Goal: Transaction & Acquisition: Obtain resource

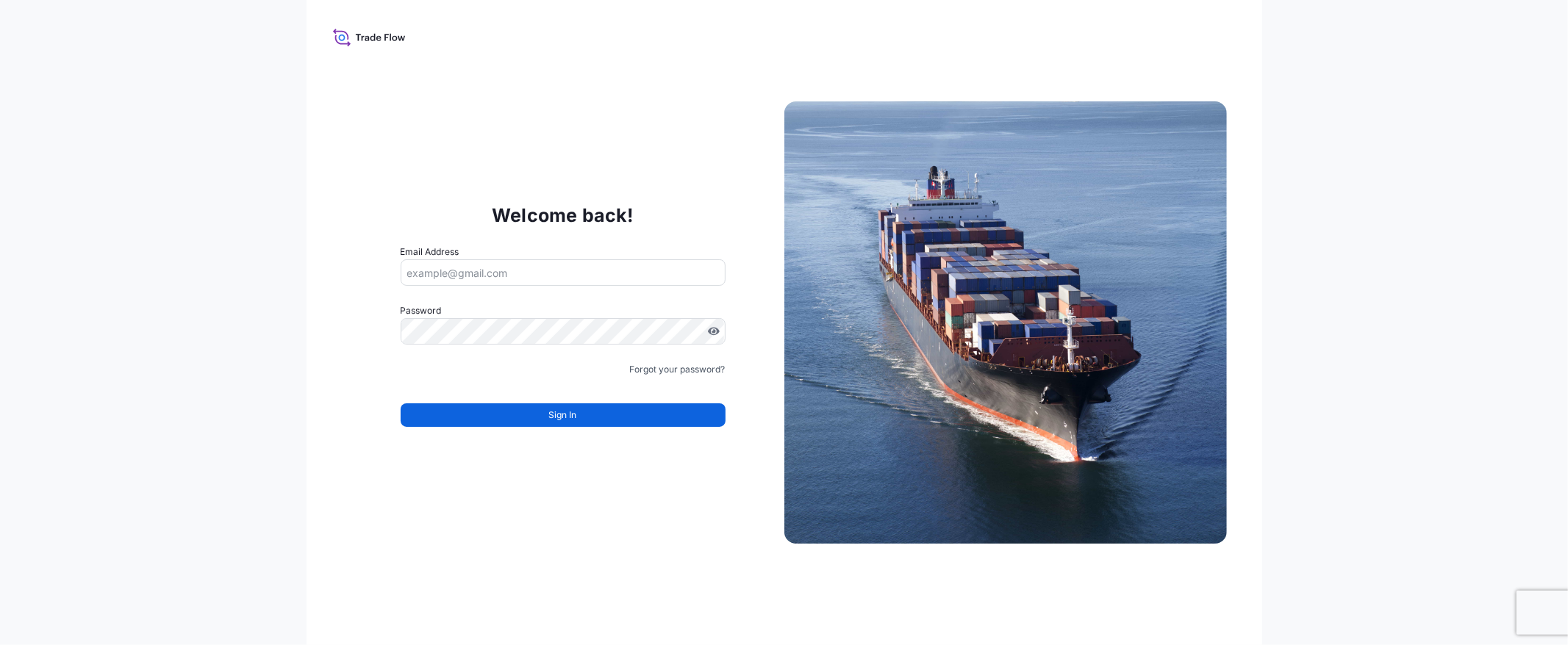
type input "[EMAIL_ADDRESS][DOMAIN_NAME]"
click at [579, 424] on button "Sign In" at bounding box center [563, 415] width 325 height 23
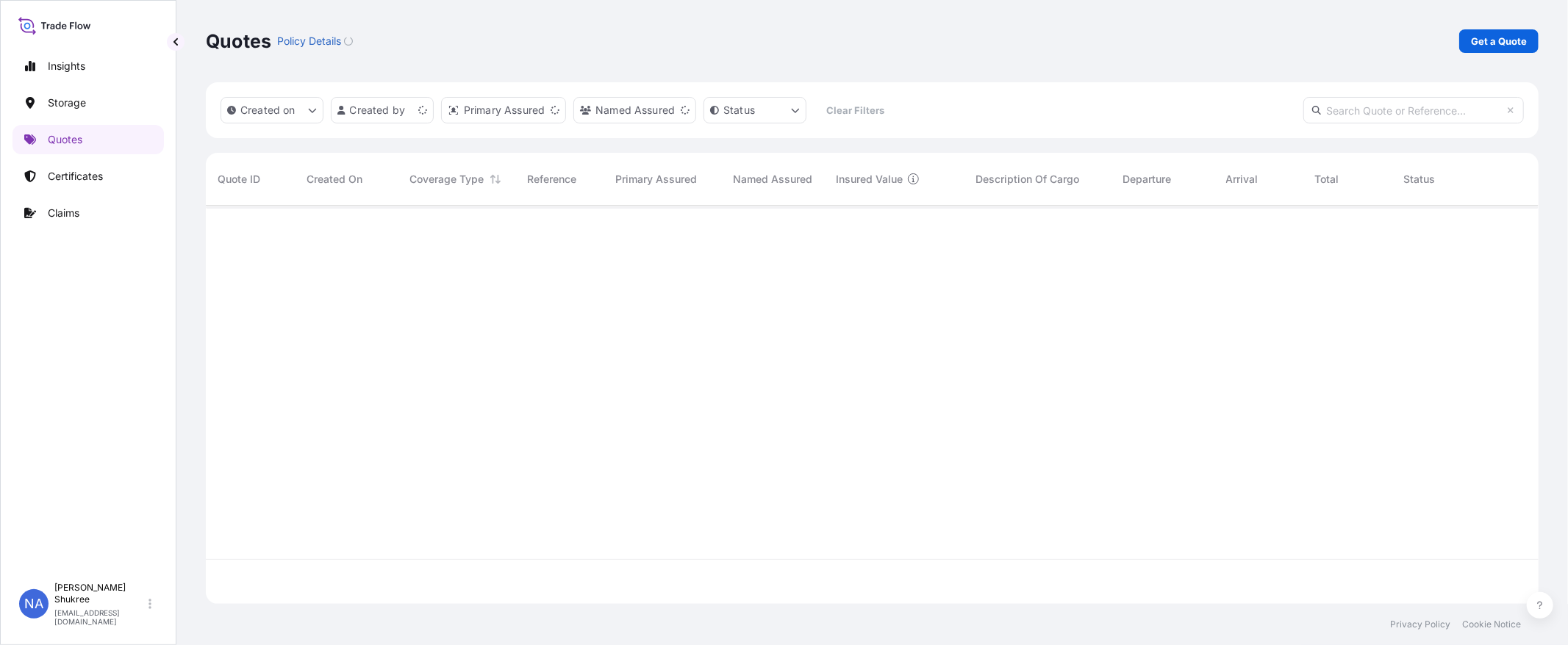
scroll to position [394, 1321]
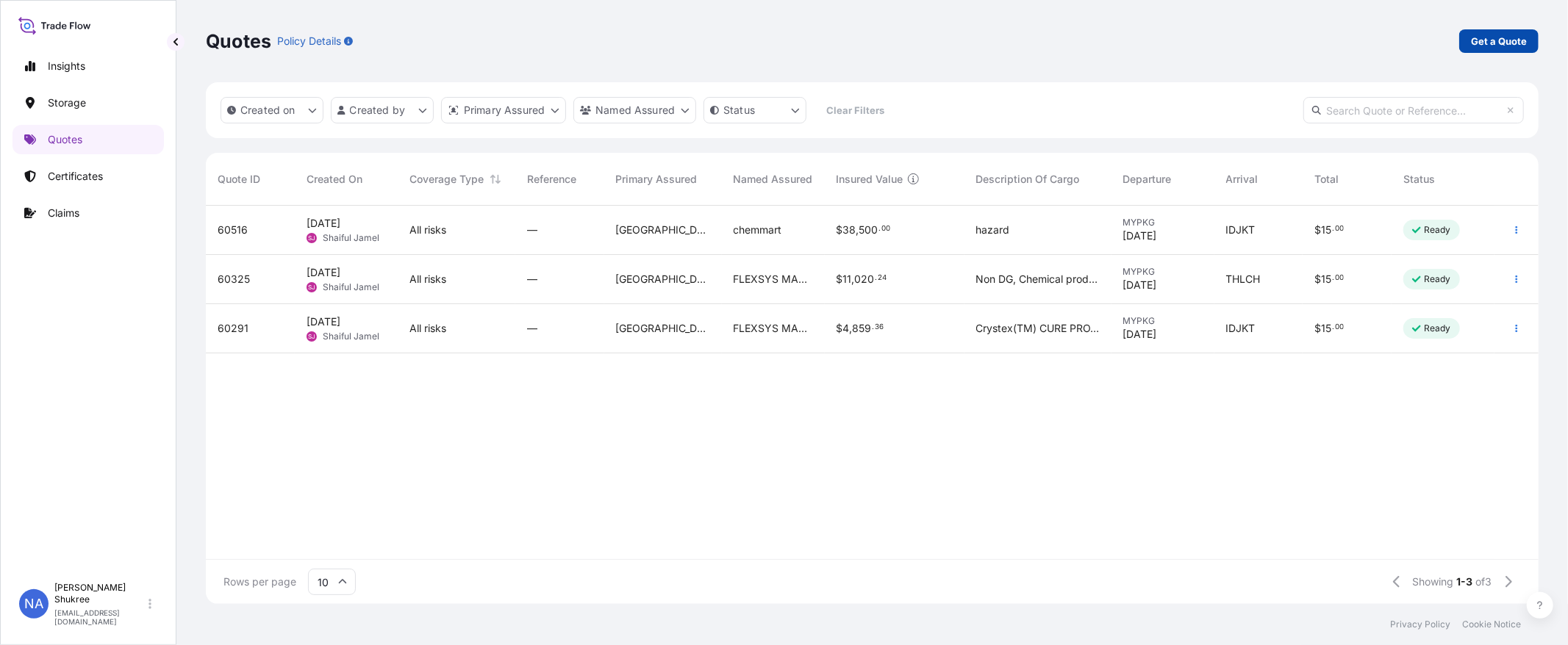
click at [1502, 38] on p "Get a Quote" at bounding box center [1498, 40] width 56 height 15
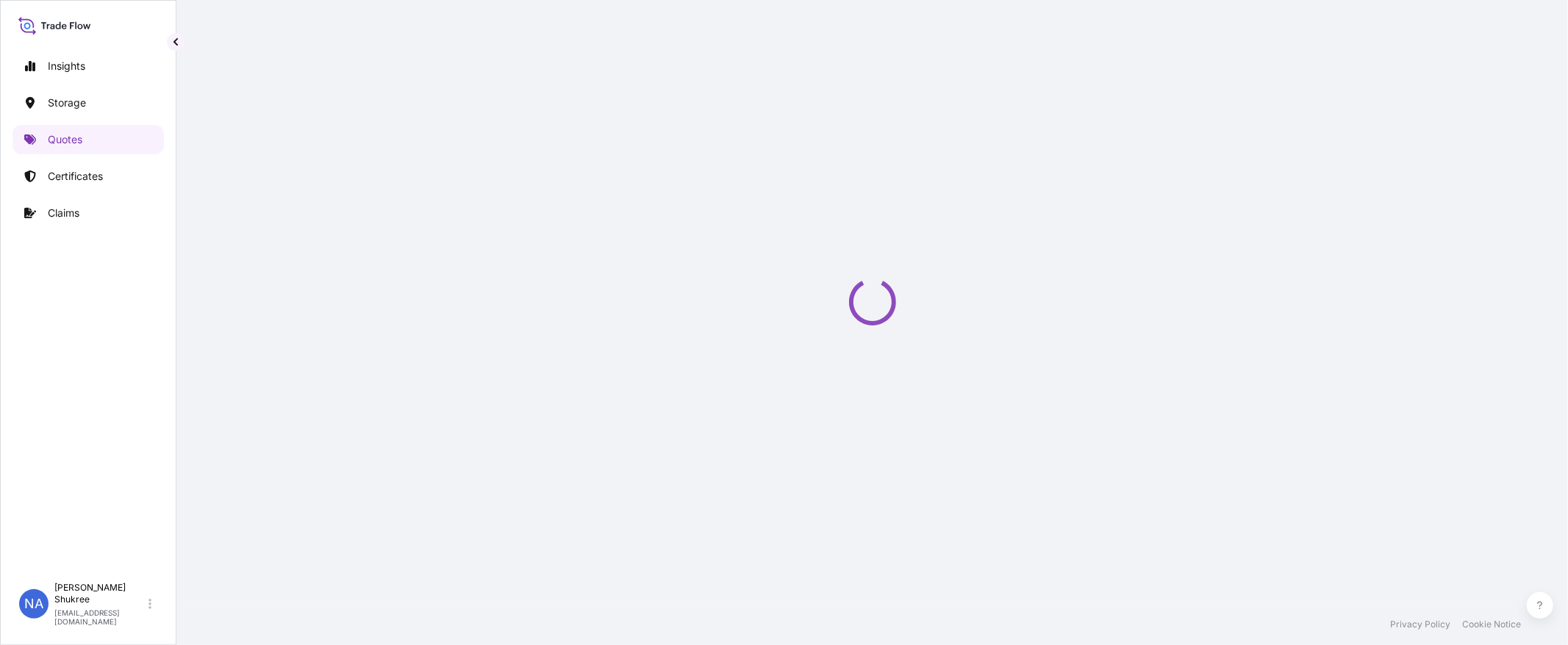
select select "Water"
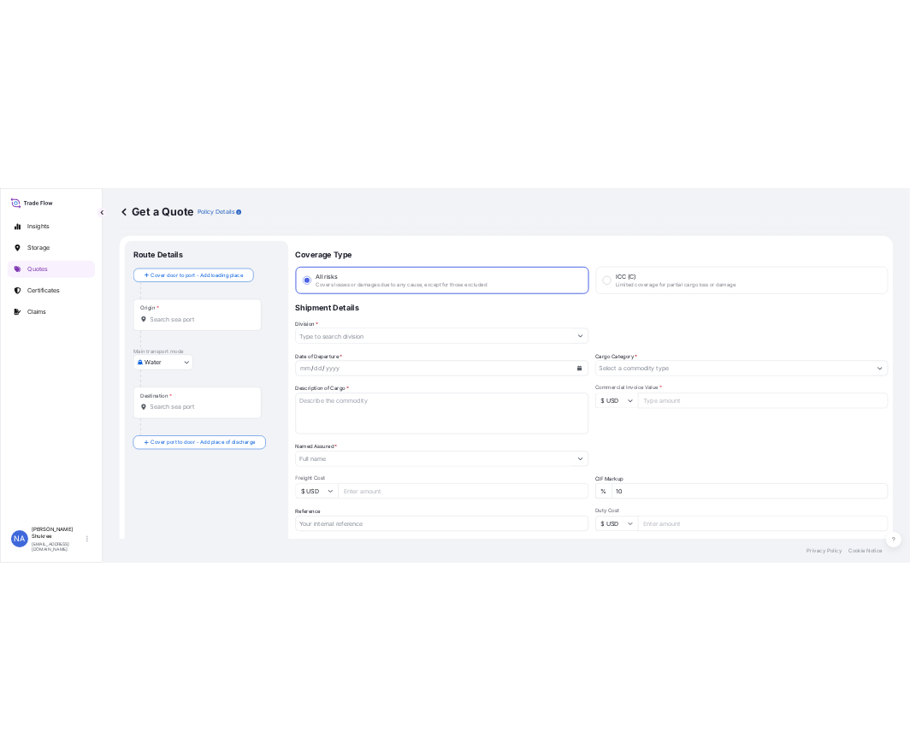
scroll to position [27, 0]
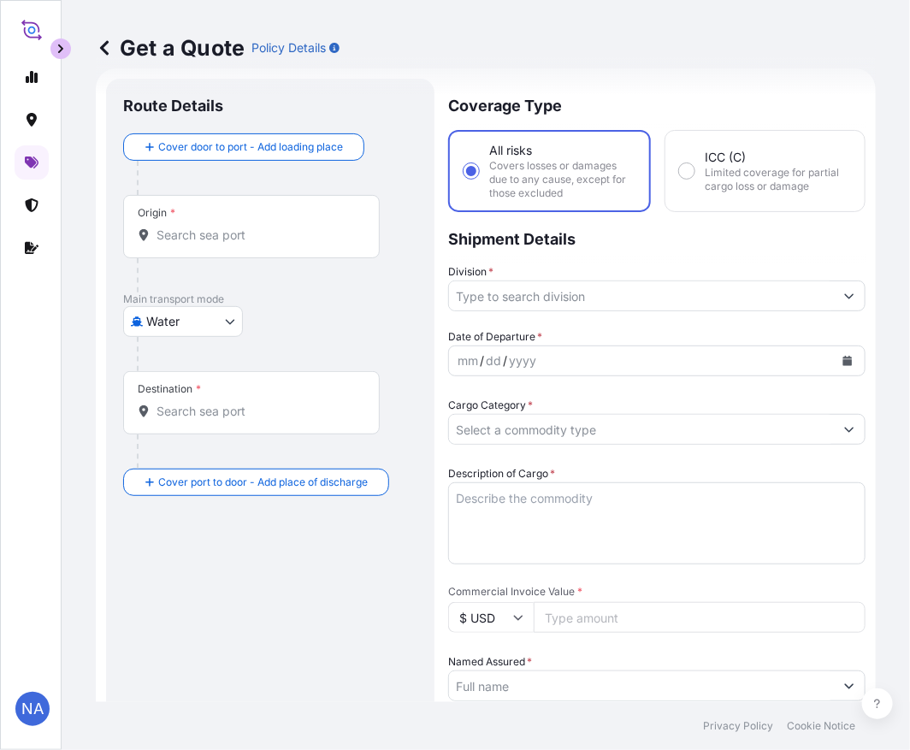
click at [202, 236] on input "Origin *" at bounding box center [258, 235] width 202 height 17
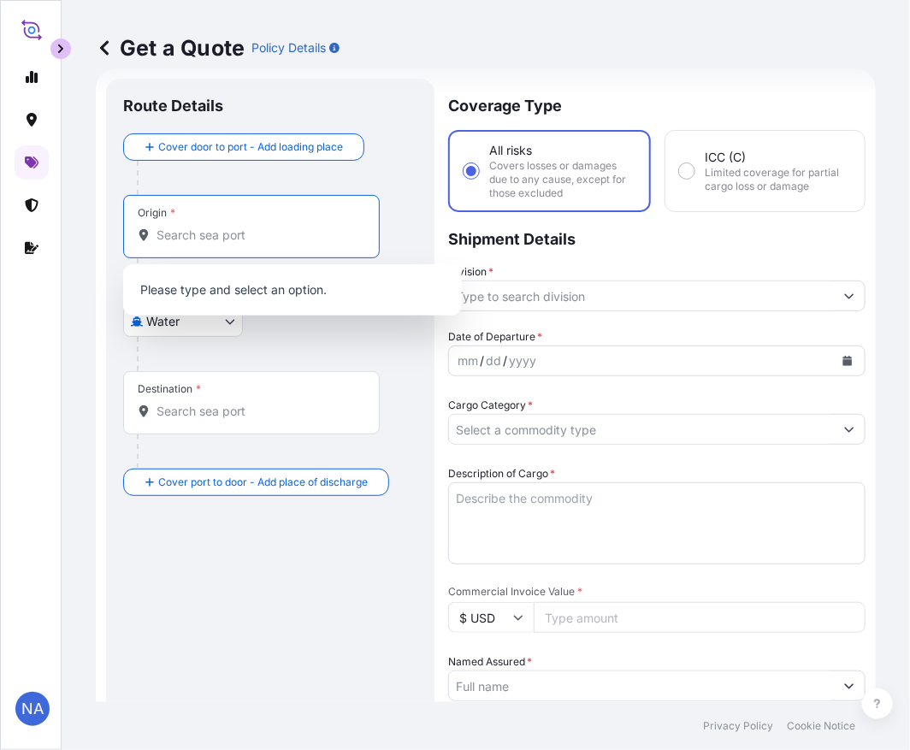
paste input "[GEOGRAPHIC_DATA], [GEOGRAPHIC_DATA]"
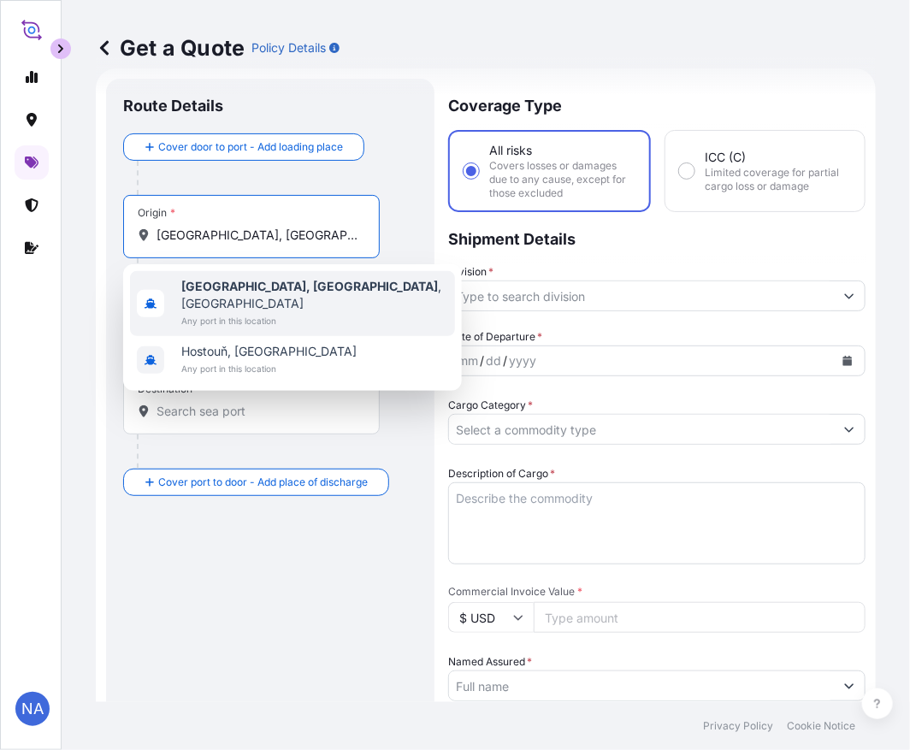
click at [221, 284] on b "[GEOGRAPHIC_DATA], [GEOGRAPHIC_DATA]" at bounding box center [309, 286] width 257 height 15
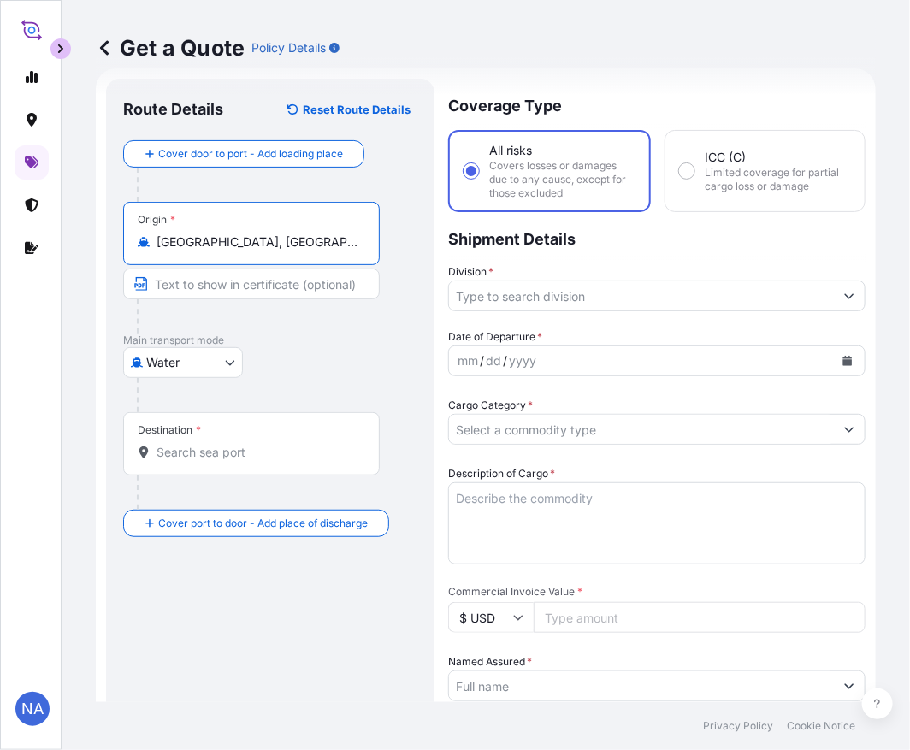
type input "[GEOGRAPHIC_DATA], [GEOGRAPHIC_DATA], [GEOGRAPHIC_DATA]"
click at [240, 458] on input "Destination *" at bounding box center [258, 452] width 202 height 17
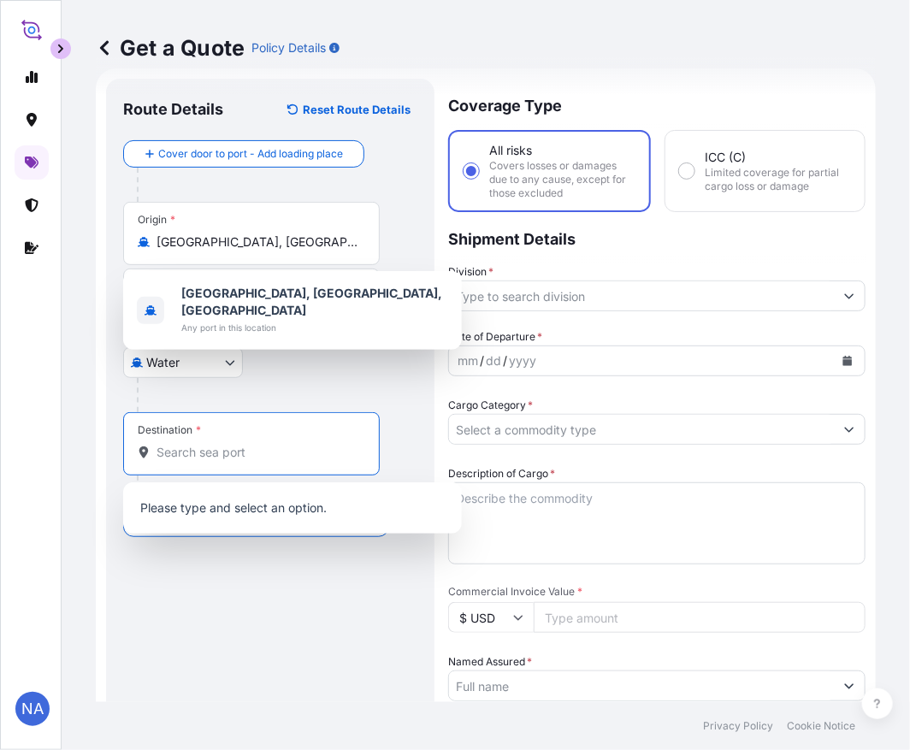
paste input "[GEOGRAPHIC_DATA], [GEOGRAPHIC_DATA]"
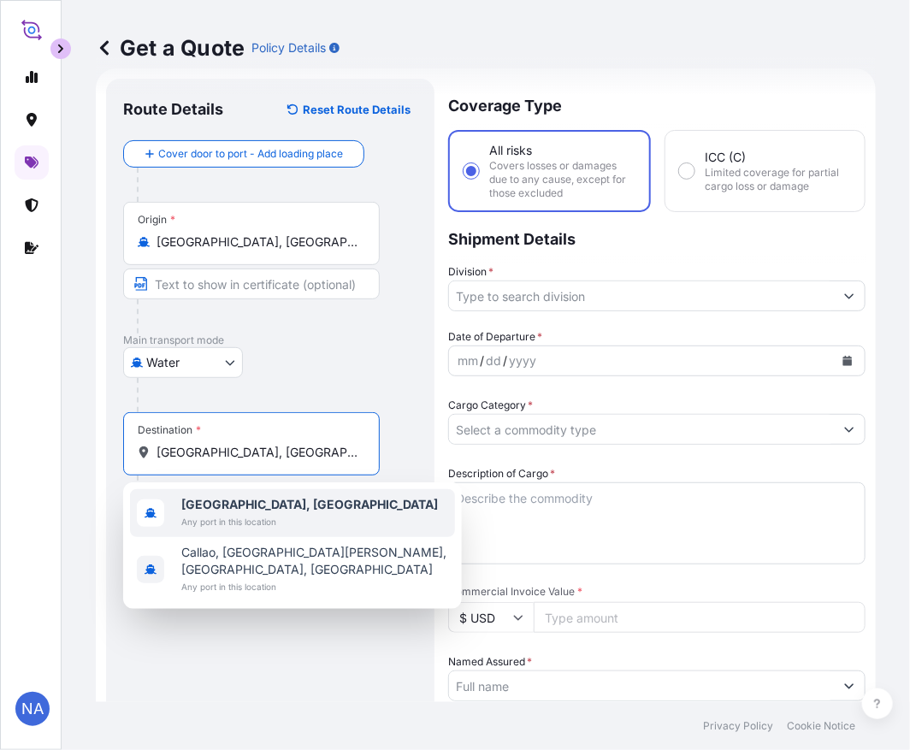
click at [234, 517] on span "Any port in this location" at bounding box center [309, 521] width 257 height 17
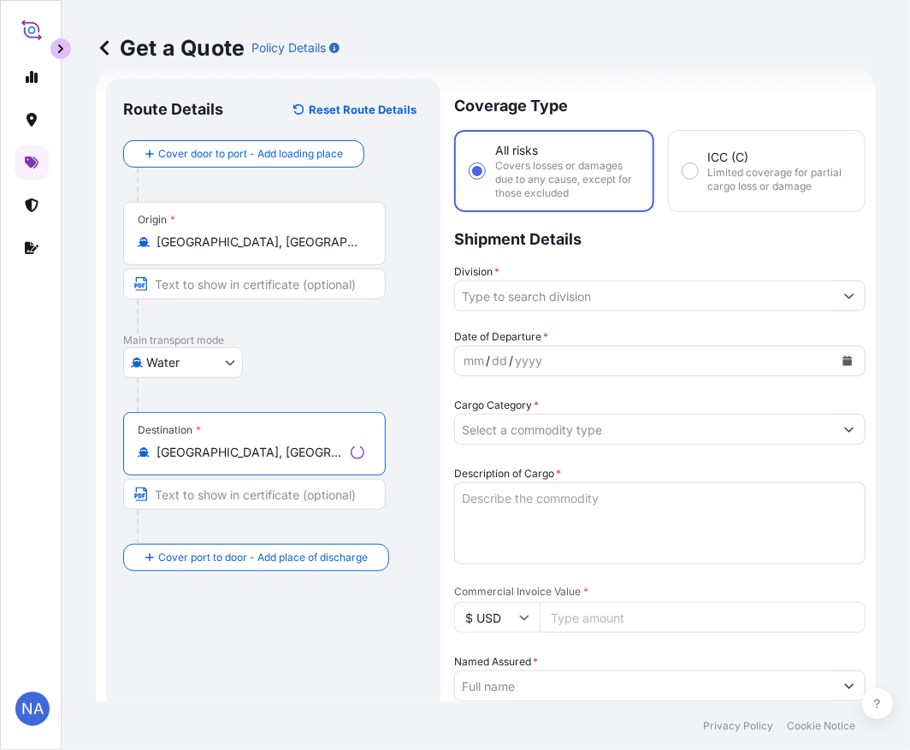
type input "[GEOGRAPHIC_DATA], [GEOGRAPHIC_DATA]"
click at [394, 382] on div at bounding box center [280, 395] width 287 height 34
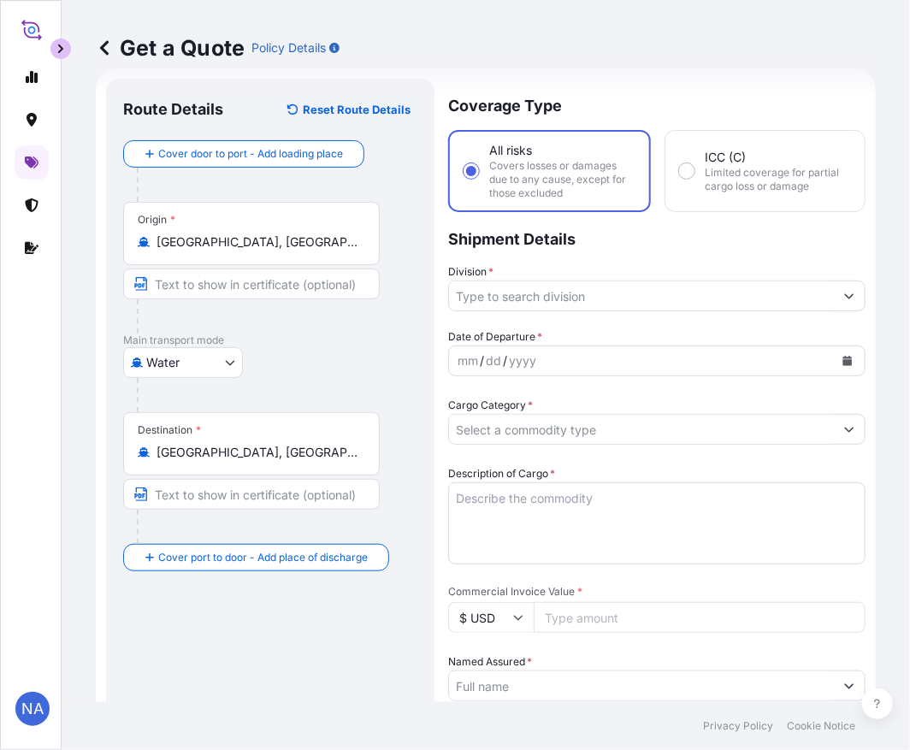
click at [540, 293] on input "Division *" at bounding box center [641, 296] width 385 height 31
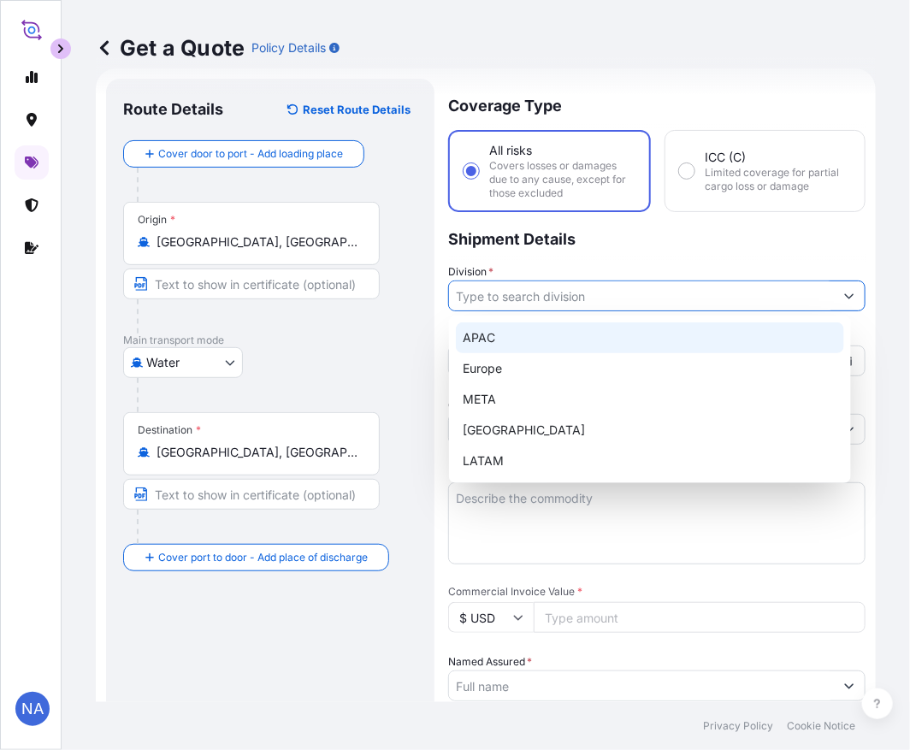
click at [540, 327] on div "APAC" at bounding box center [650, 338] width 388 height 31
type input "APAC"
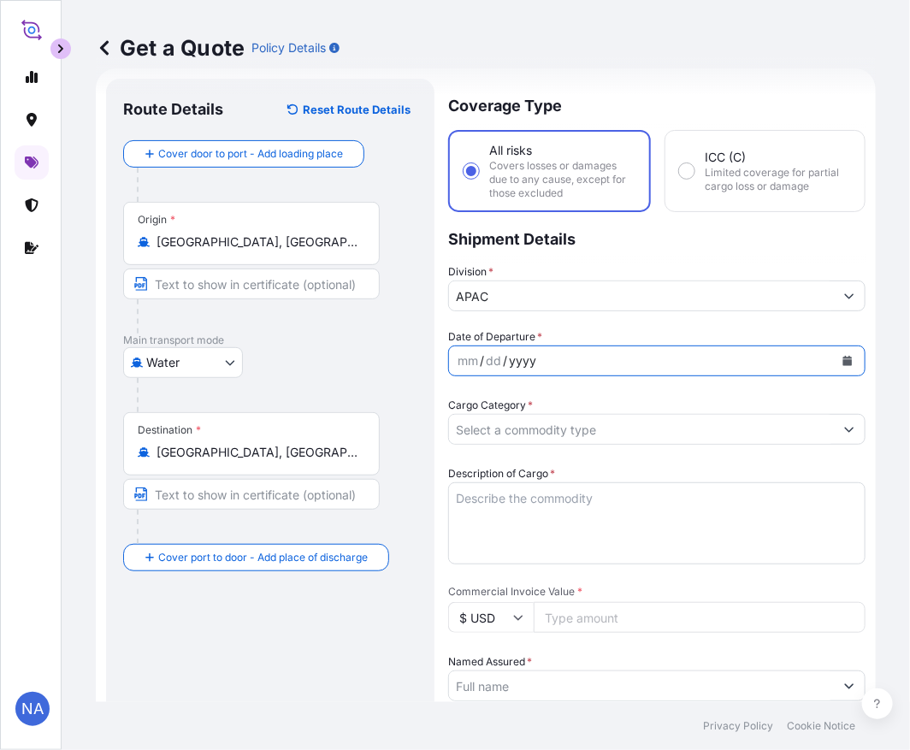
click at [561, 341] on div "Date of Departure * mm / dd / yyyy" at bounding box center [657, 353] width 418 height 48
click at [844, 359] on icon "Calendar" at bounding box center [848, 361] width 9 height 10
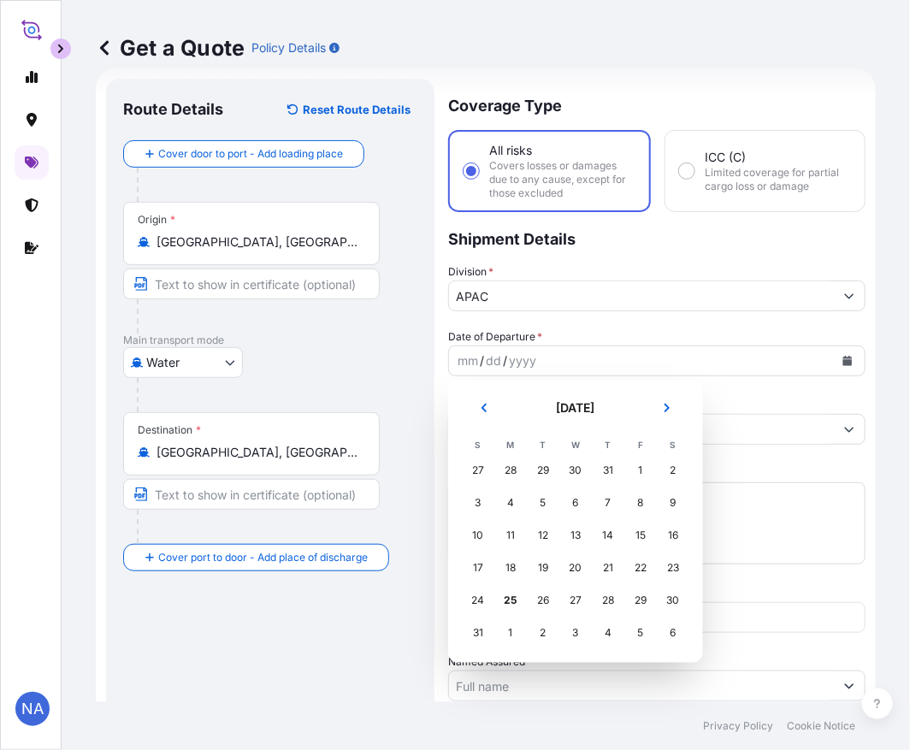
click at [604, 569] on div "21" at bounding box center [608, 568] width 31 height 31
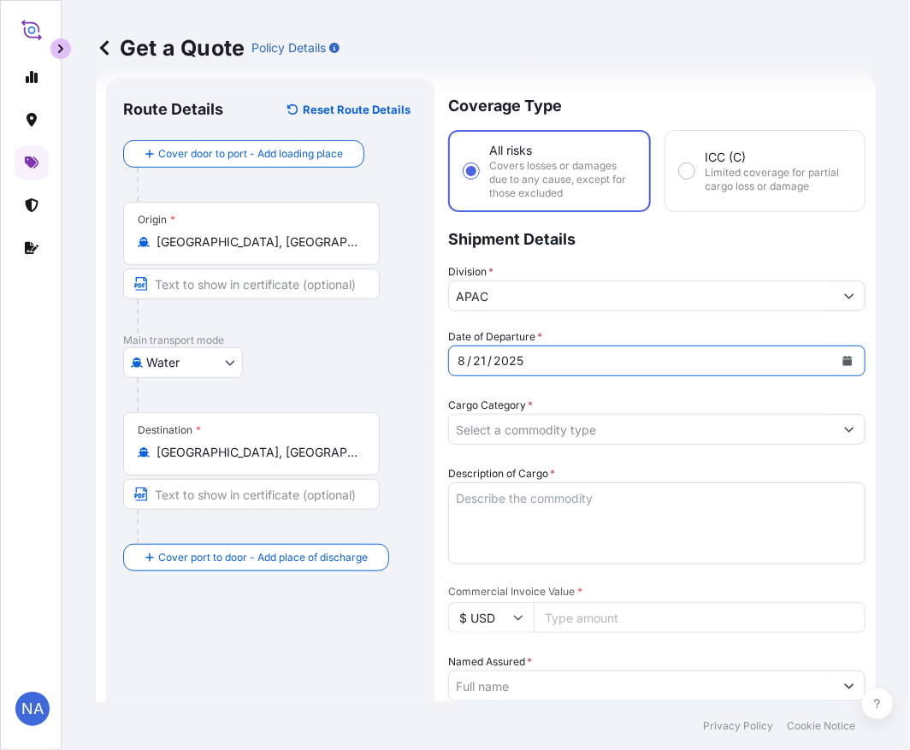
click at [573, 329] on div "Date of Departure * [DATE]" at bounding box center [657, 353] width 418 height 48
click at [531, 428] on input "Cargo Category *" at bounding box center [641, 429] width 385 height 31
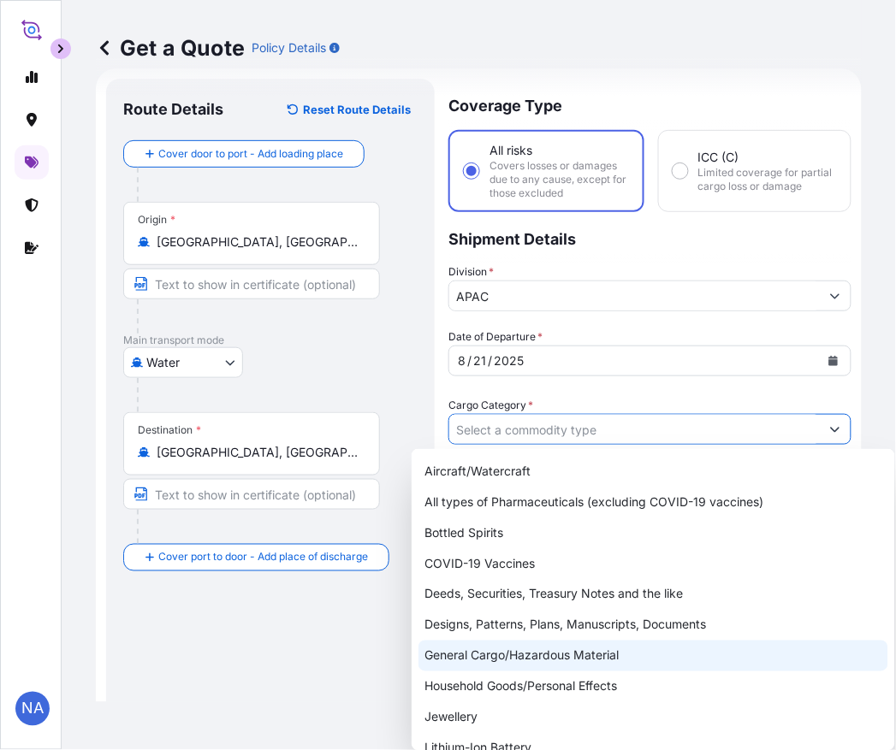
click at [464, 653] on div "General Cargo/Hazardous Material" at bounding box center [653, 656] width 470 height 31
type input "General Cargo/Hazardous Material"
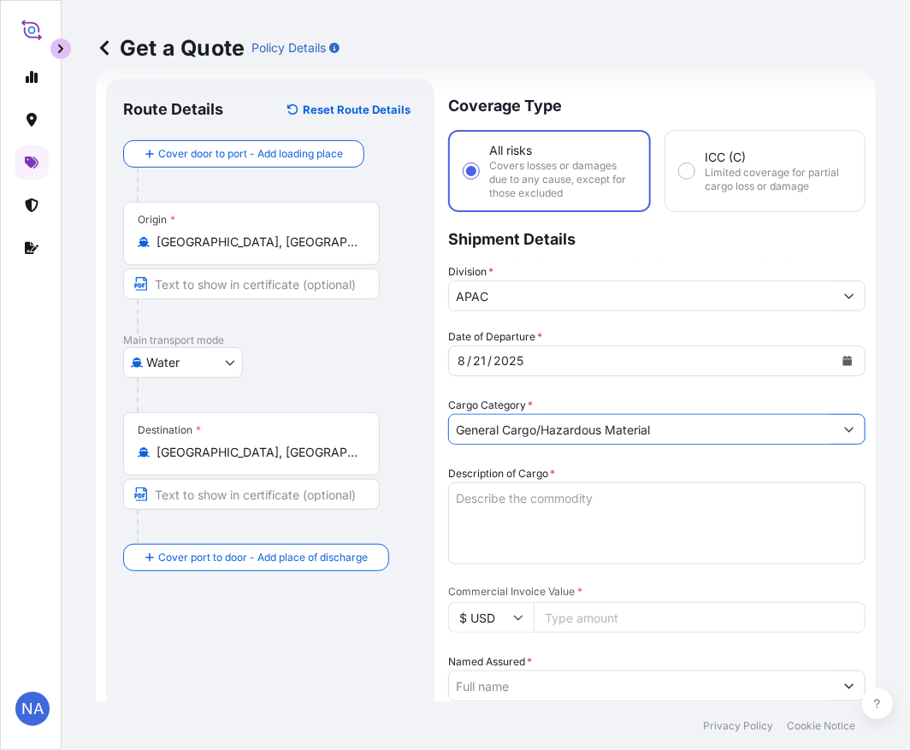
click at [536, 397] on div "Cargo Category * General Cargo/Hazardous Material" at bounding box center [657, 421] width 418 height 48
click at [583, 507] on textarea "Description of Cargo *" at bounding box center [657, 524] width 418 height 82
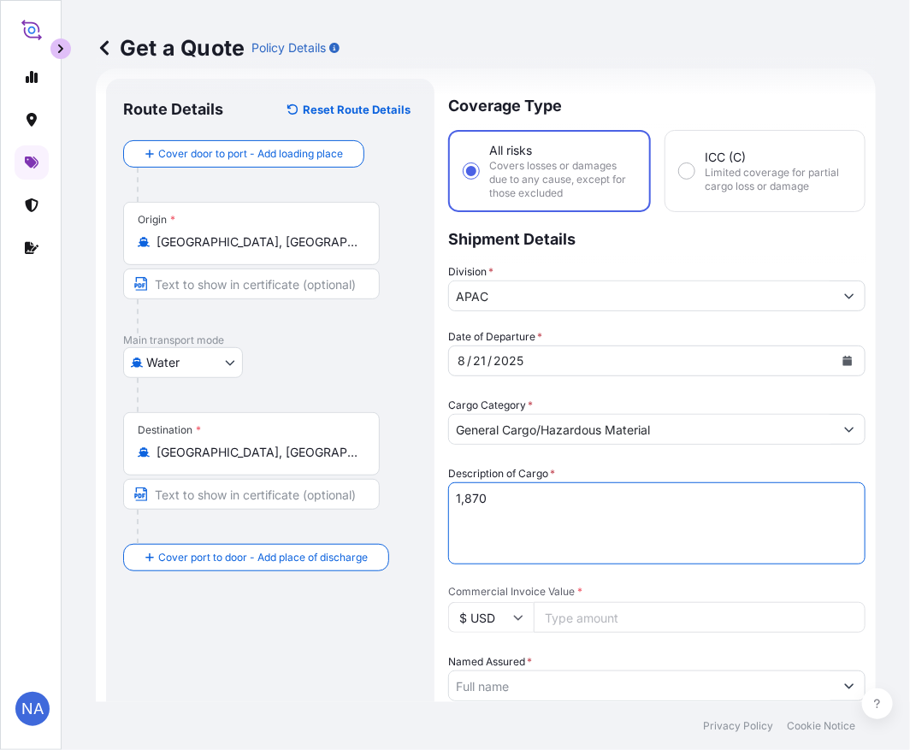
paste textarea "BAGS LOADED ONTO 34 PALLETS LOADED INTO 2 40' CONTAINER(S) ADSYL 5 C 30 F, 55BA…"
type textarea "1,870 BAGS LOADED ONTO 34 PALLETS LOADED INTO 2 40' CONTAINER(S) ADSYL 5 C 30 F…"
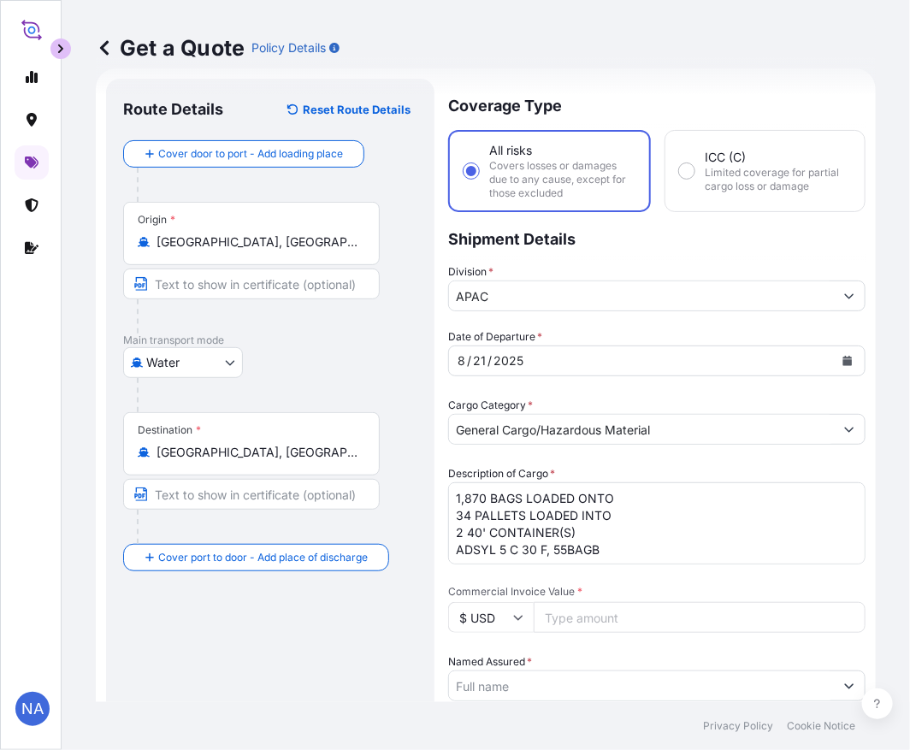
click at [629, 466] on div "Description of Cargo * 1,870 BAGS LOADED ONTO 34 PALLETS LOADED INTO 2 40' CONT…" at bounding box center [657, 514] width 418 height 99
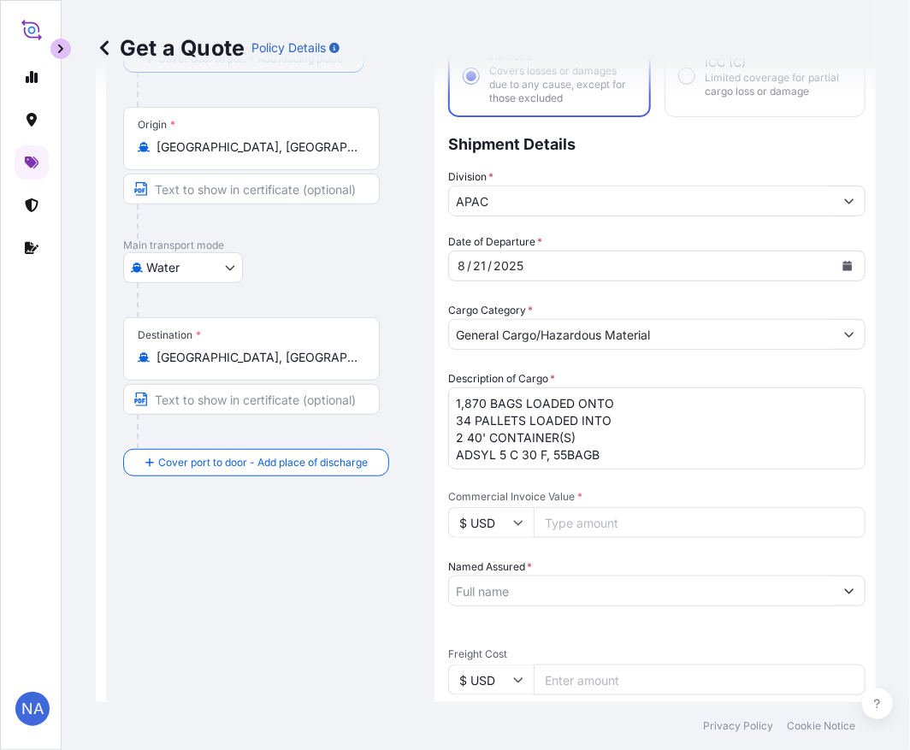
click at [592, 512] on input "Commercial Invoice Value *" at bounding box center [700, 522] width 332 height 31
paste input "63877.5"
type input "63877.51"
click at [597, 481] on div "Date of Departure * [DATE] Cargo Category * General Cargo/Hazardous Material De…" at bounding box center [657, 636] width 418 height 804
click at [496, 579] on input "Named Assured *" at bounding box center [641, 591] width 385 height 31
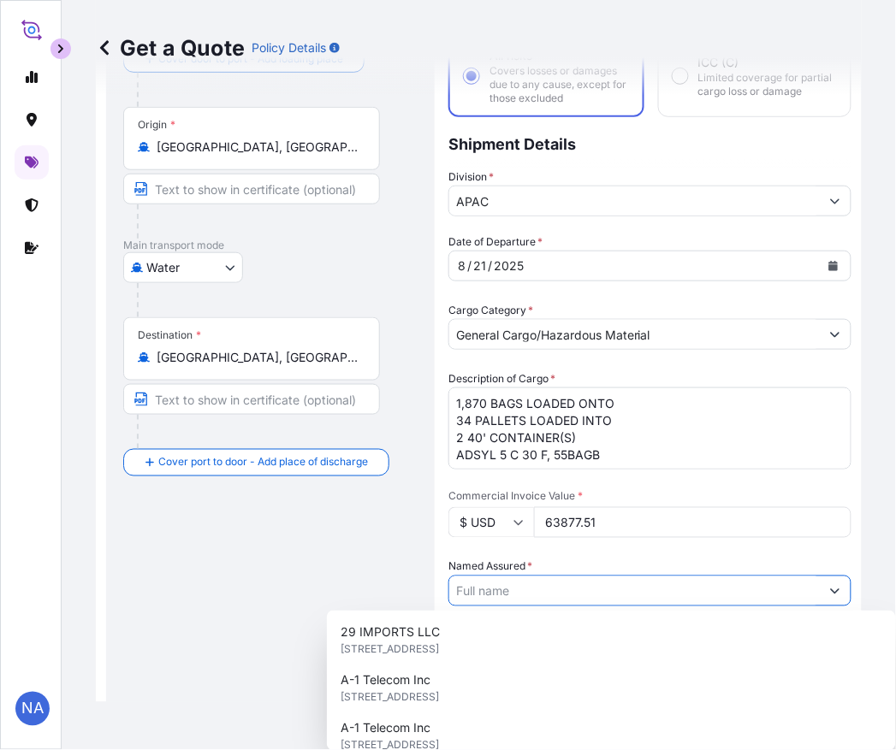
paste input "EQUISTAR CHEMICALS, LP"
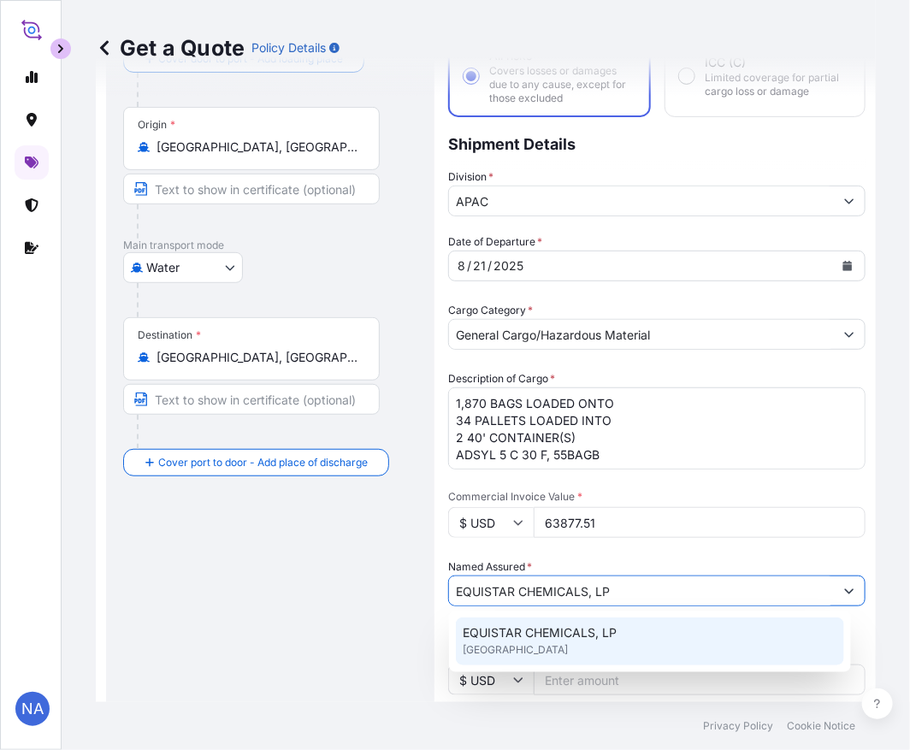
click at [502, 631] on span "EQUISTAR CHEMICALS, LP" at bounding box center [540, 633] width 154 height 17
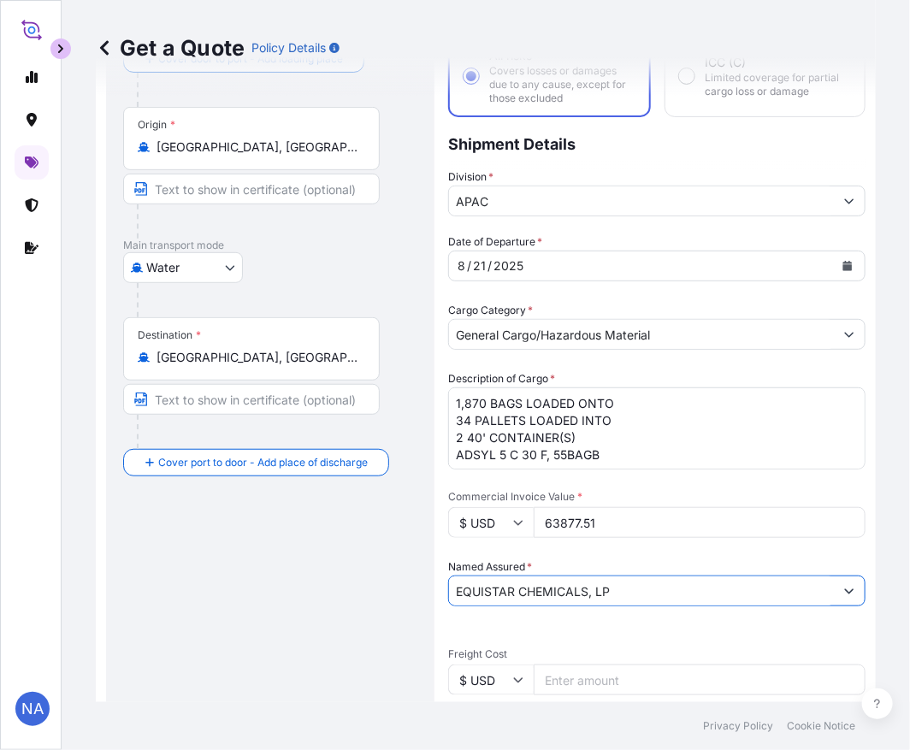
type input "EQUISTAR CHEMICALS, LP"
click at [529, 560] on span "*" at bounding box center [529, 566] width 5 height 13
click at [529, 576] on input "EQUISTAR CHEMICALS, LP" at bounding box center [641, 591] width 385 height 31
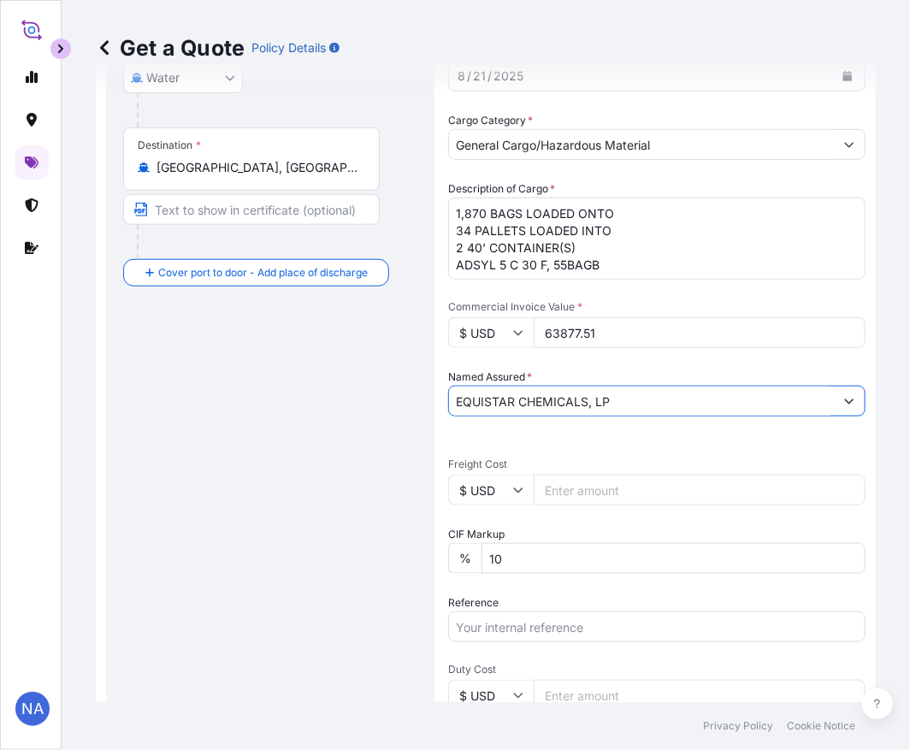
scroll to position [407, 0]
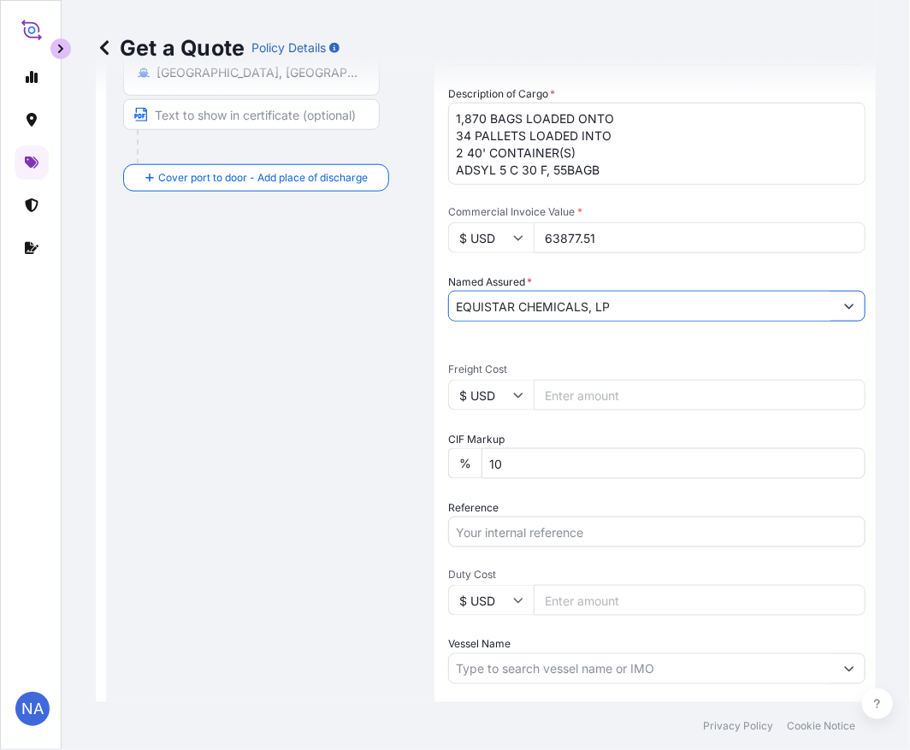
click at [645, 259] on div "Date of Departure * [DATE] Cargo Category * General Cargo/Hazardous Material De…" at bounding box center [657, 351] width 418 height 804
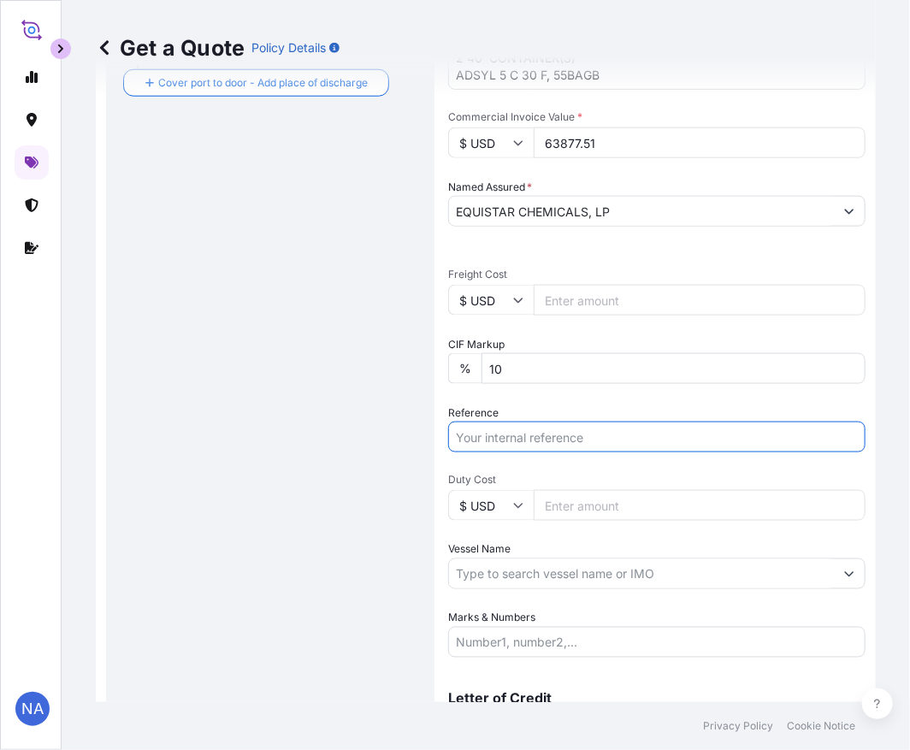
click at [560, 433] on input "Reference" at bounding box center [657, 437] width 418 height 31
paste input "10420840860"
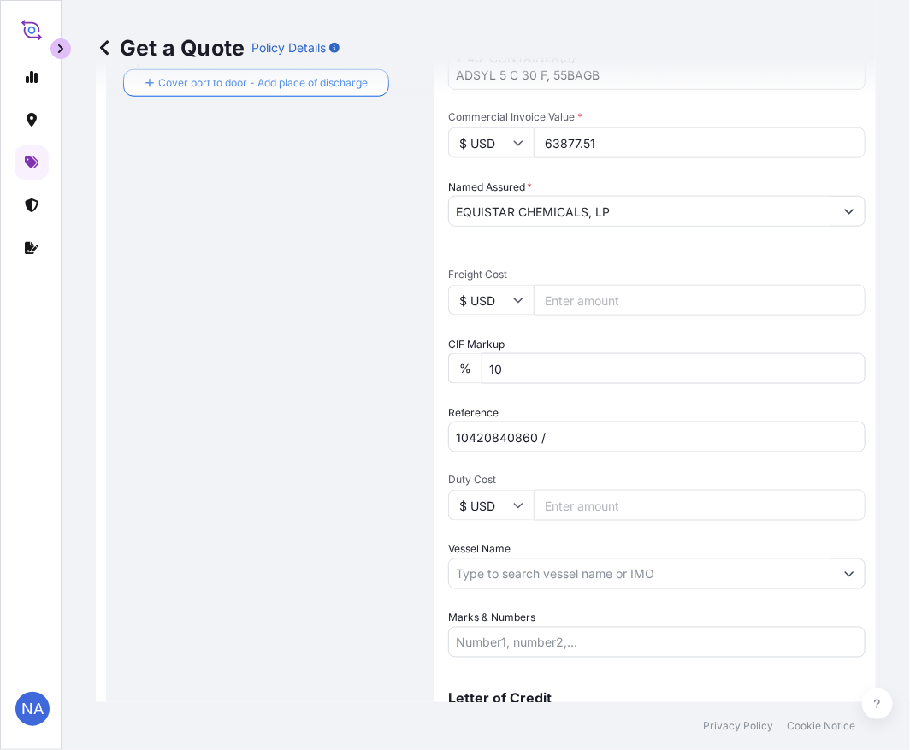
click at [614, 434] on input "10420840860 /" at bounding box center [657, 437] width 418 height 31
paste input "5013188316"
type input "10420840860 / 5013188316"
click at [592, 400] on div "Date of Departure * [DATE] Cargo Category * General Cargo/Hazardous Material De…" at bounding box center [657, 256] width 418 height 804
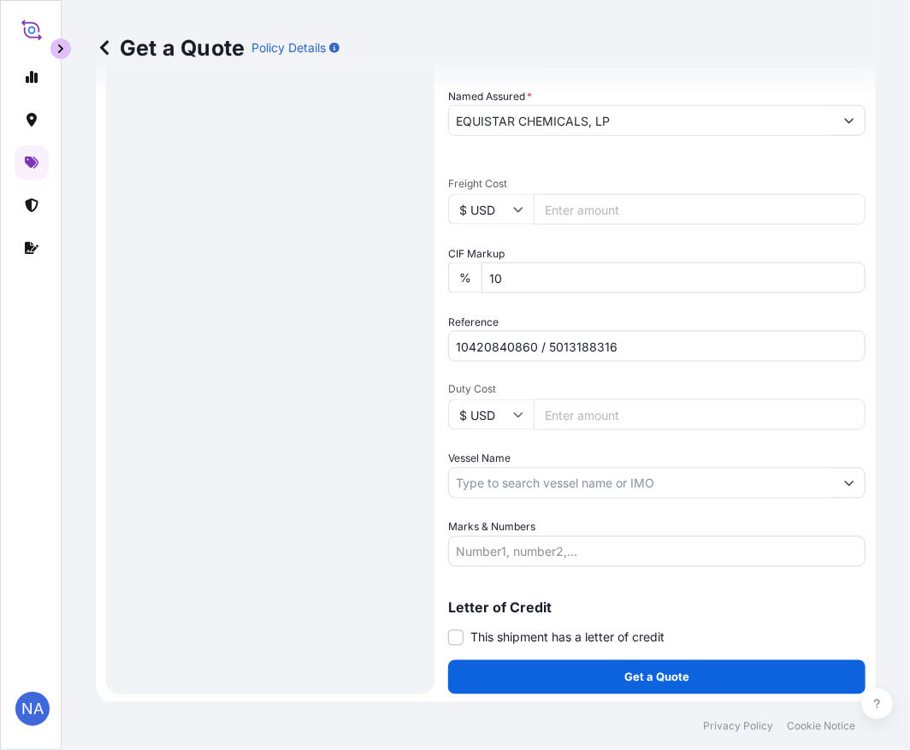
click at [501, 485] on input "Vessel Name" at bounding box center [641, 483] width 385 height 31
paste input "MSC PETRA"
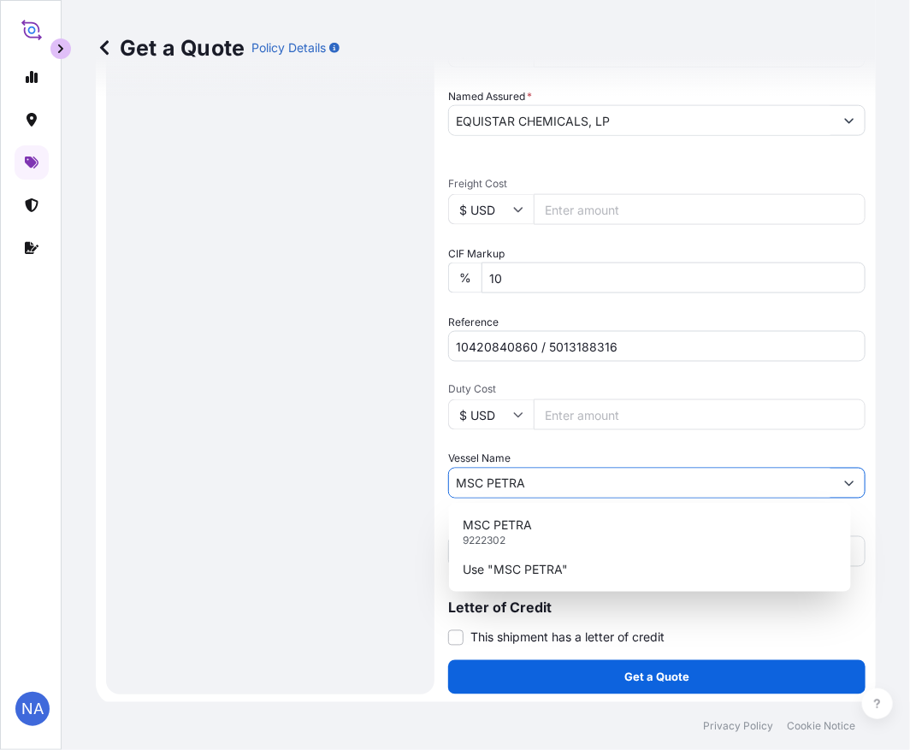
click at [505, 525] on p "MSC PETRA" at bounding box center [497, 525] width 69 height 17
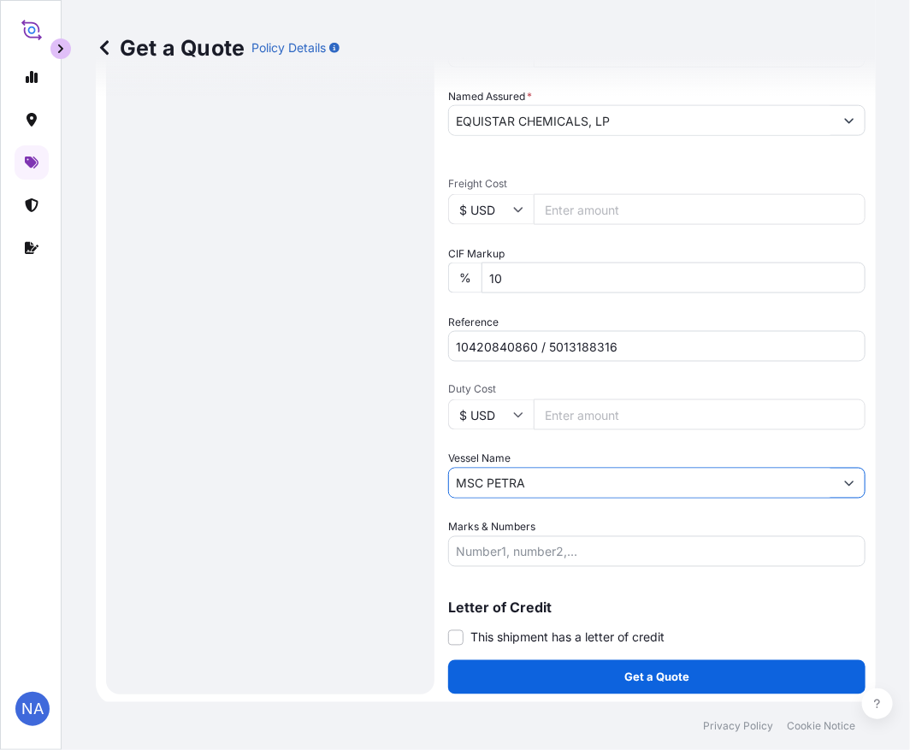
type input "MSC PETRA"
click at [354, 507] on div "Route Details Reset Route Details Cover door to port - Add loading place Place …" at bounding box center [270, 103] width 294 height 1147
click at [518, 454] on div "Vessel Name MSC [PERSON_NAME]" at bounding box center [657, 475] width 418 height 48
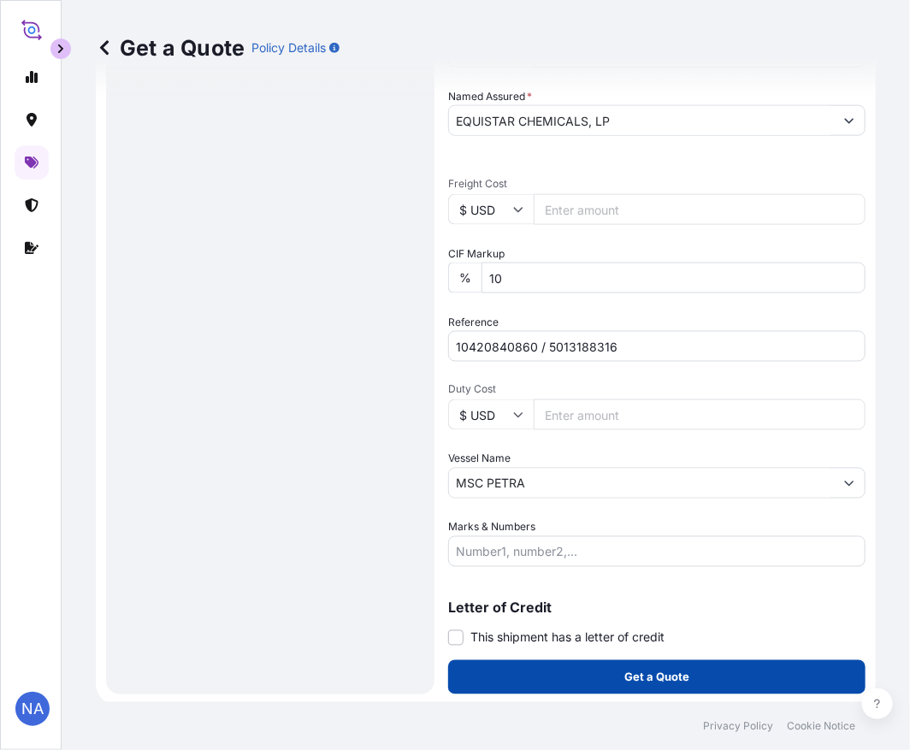
click at [611, 683] on button "Get a Quote" at bounding box center [657, 678] width 418 height 34
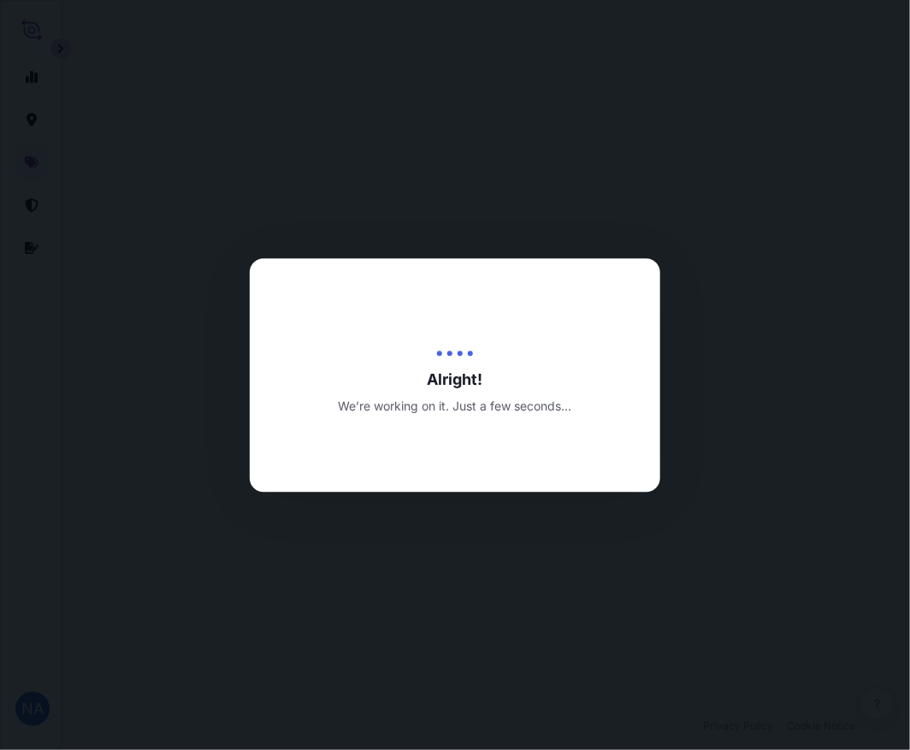
select select "Water"
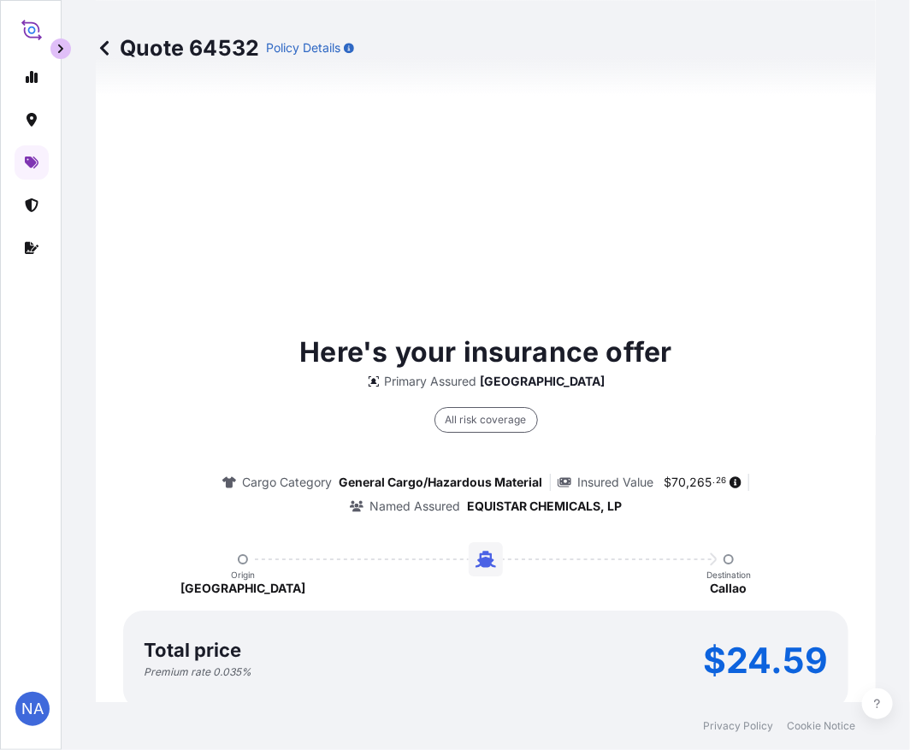
scroll to position [1704, 0]
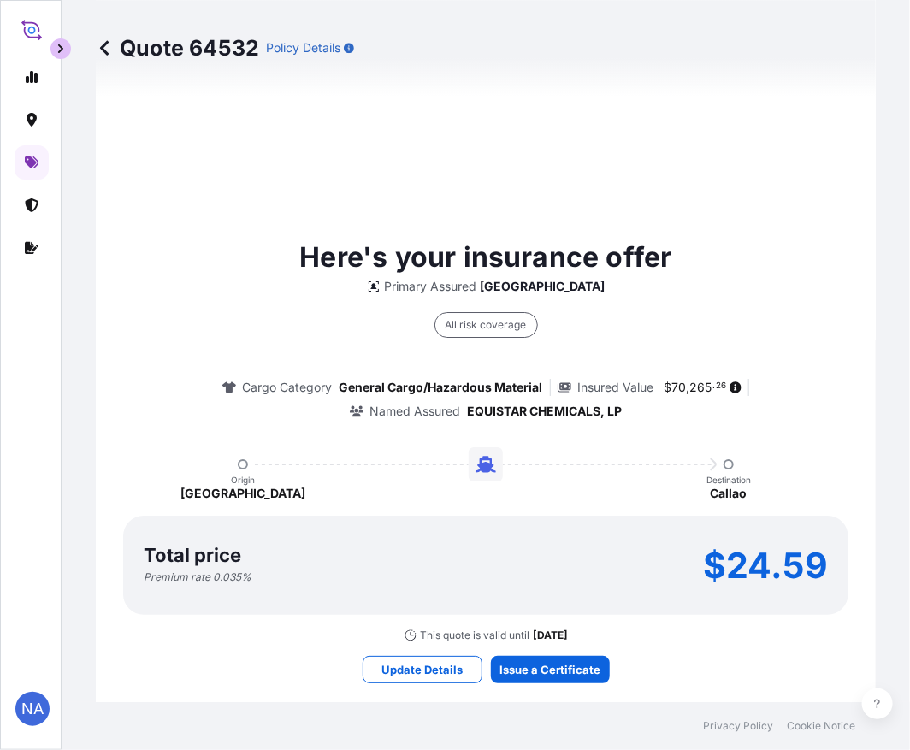
click at [207, 328] on div "All risk coverage Cargo Category General Cargo/Hazardous Material Insured Value…" at bounding box center [486, 357] width 732 height 125
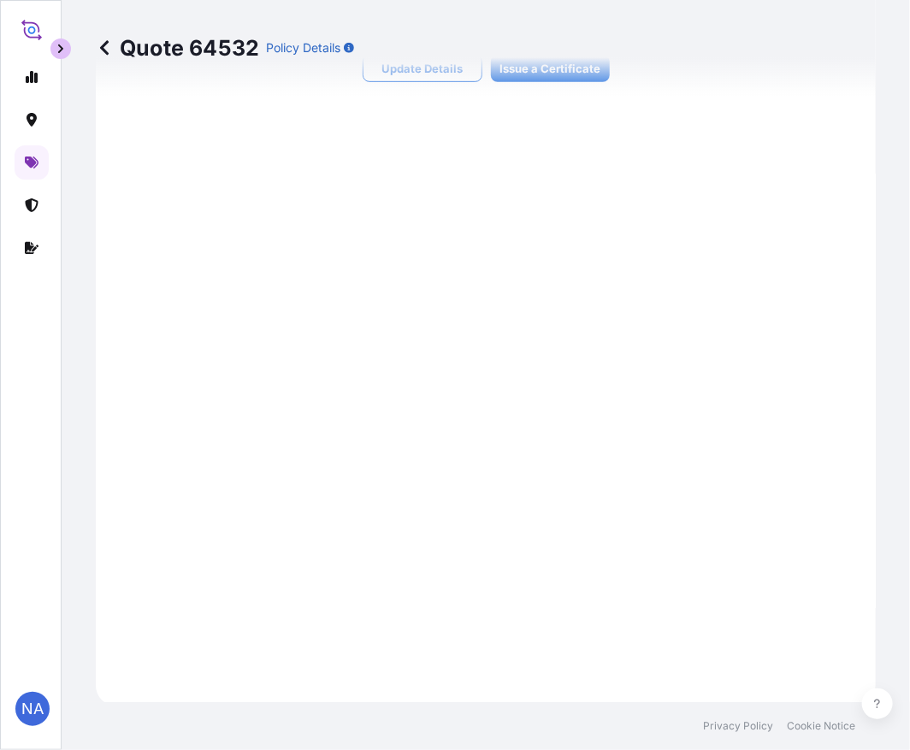
scroll to position [1925, 0]
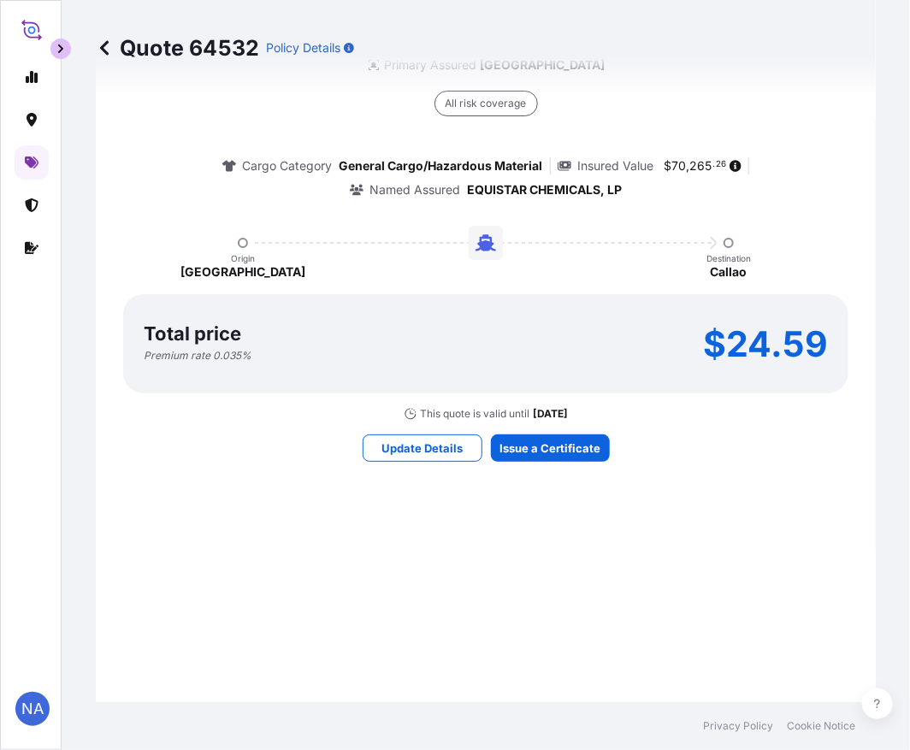
click at [569, 354] on div "Total price Premium rate 0.035 % $24.59" at bounding box center [486, 344] width 684 height 38
click at [523, 357] on div "Total price Premium rate 0.035 % $24.59" at bounding box center [486, 344] width 684 height 38
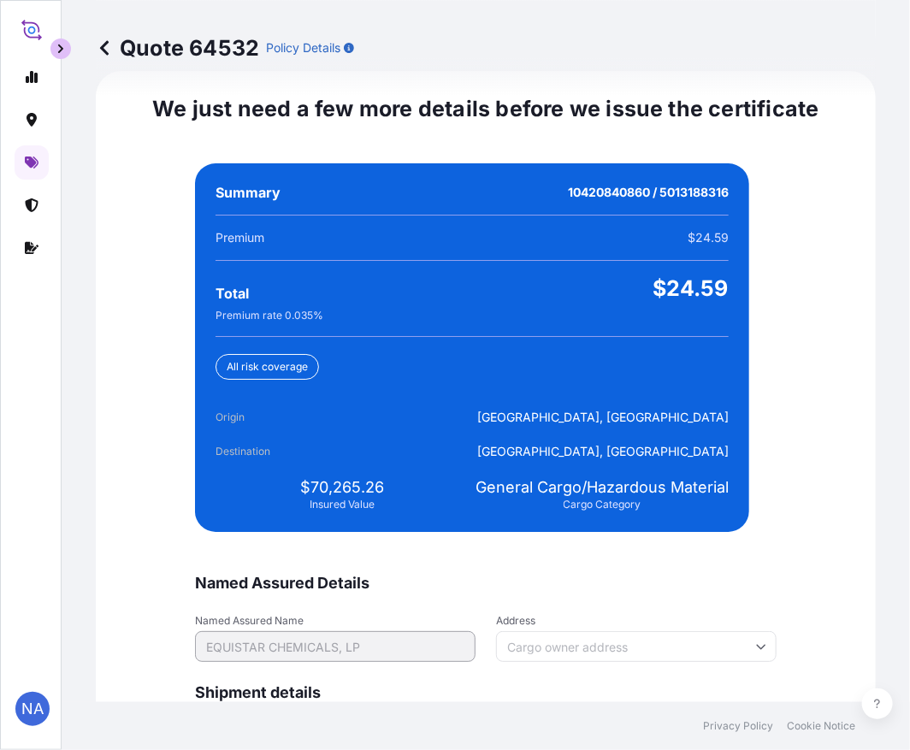
scroll to position [4022, 0]
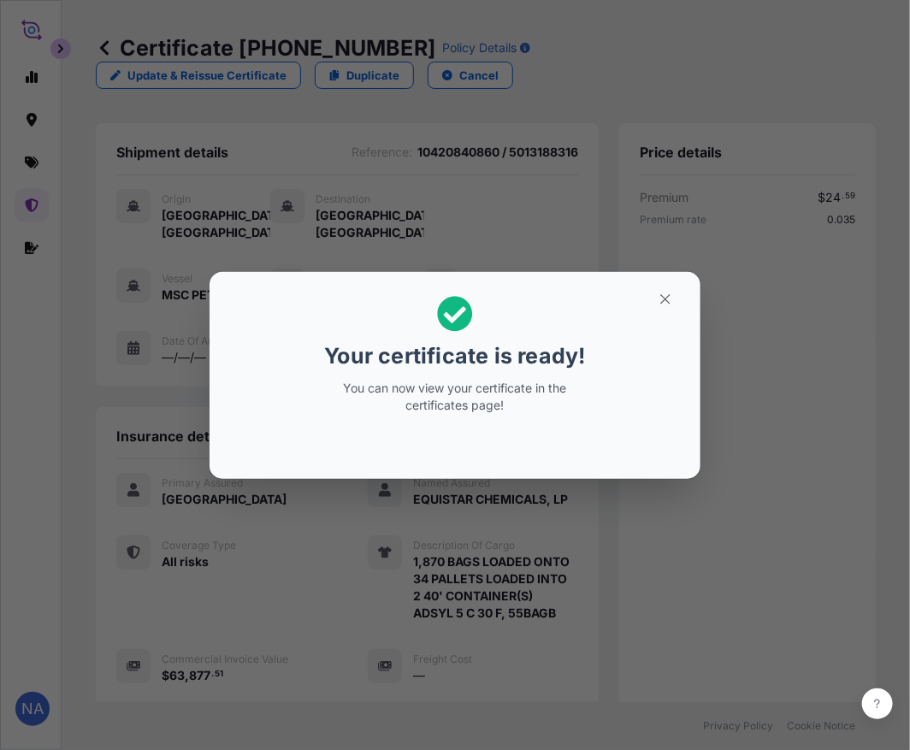
click at [347, 619] on div "Your certificate is ready! You can now view your certificate in the certificate…" at bounding box center [455, 375] width 910 height 751
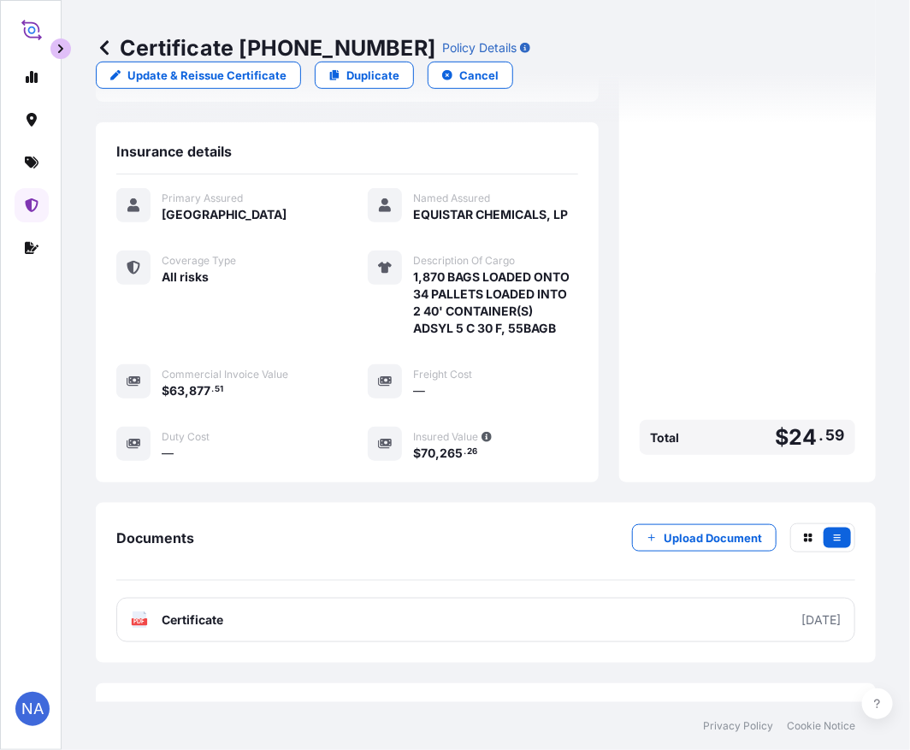
scroll to position [355, 0]
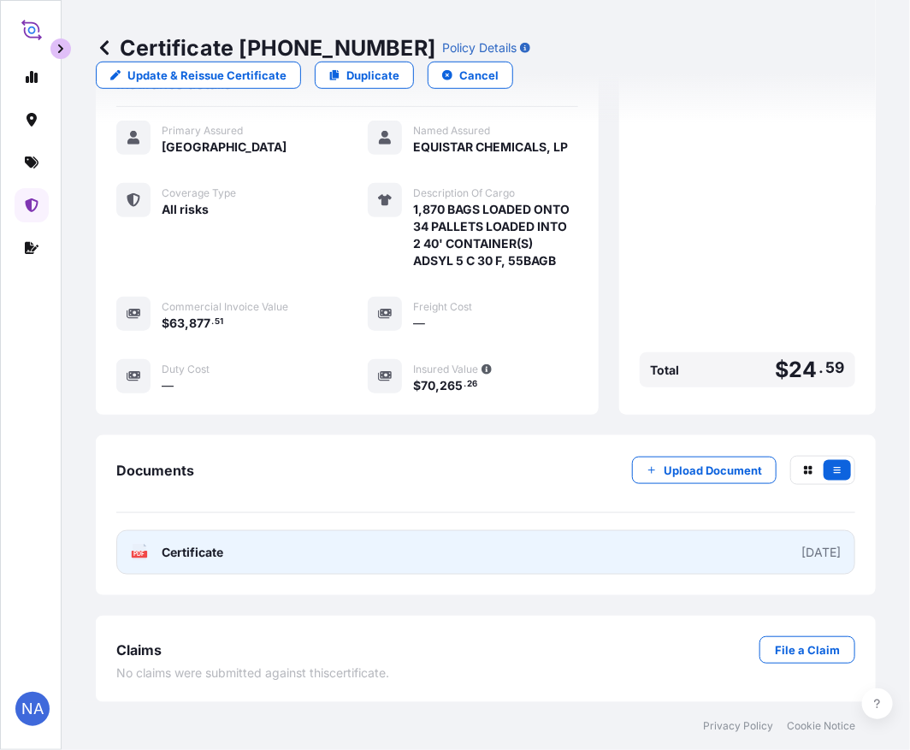
click at [577, 548] on link "PDF Certificate [DATE]" at bounding box center [485, 552] width 739 height 44
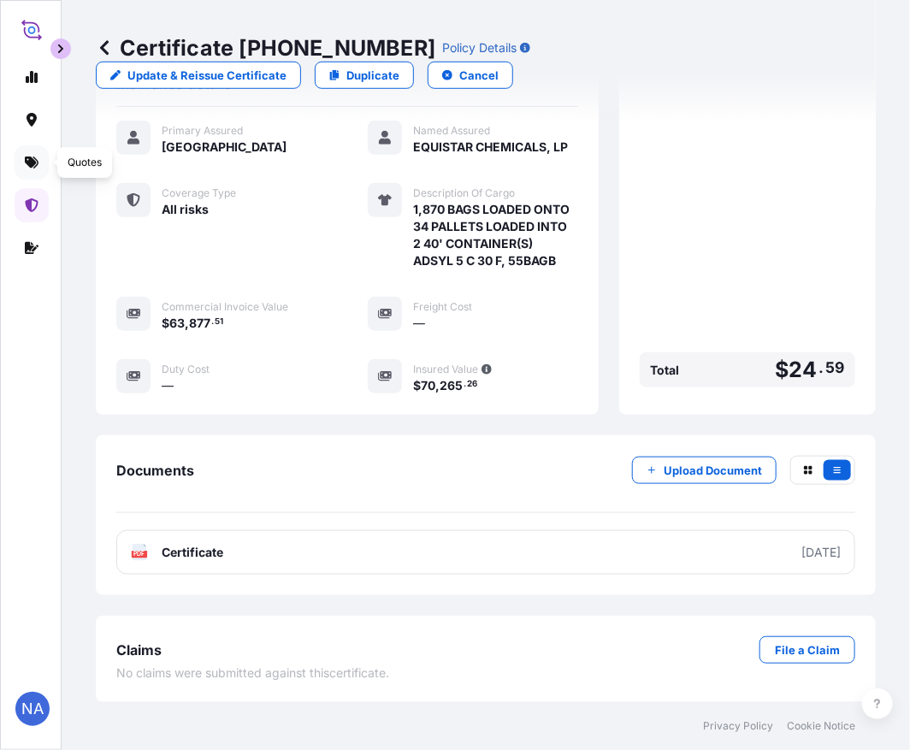
click at [27, 165] on icon at bounding box center [32, 163] width 14 height 14
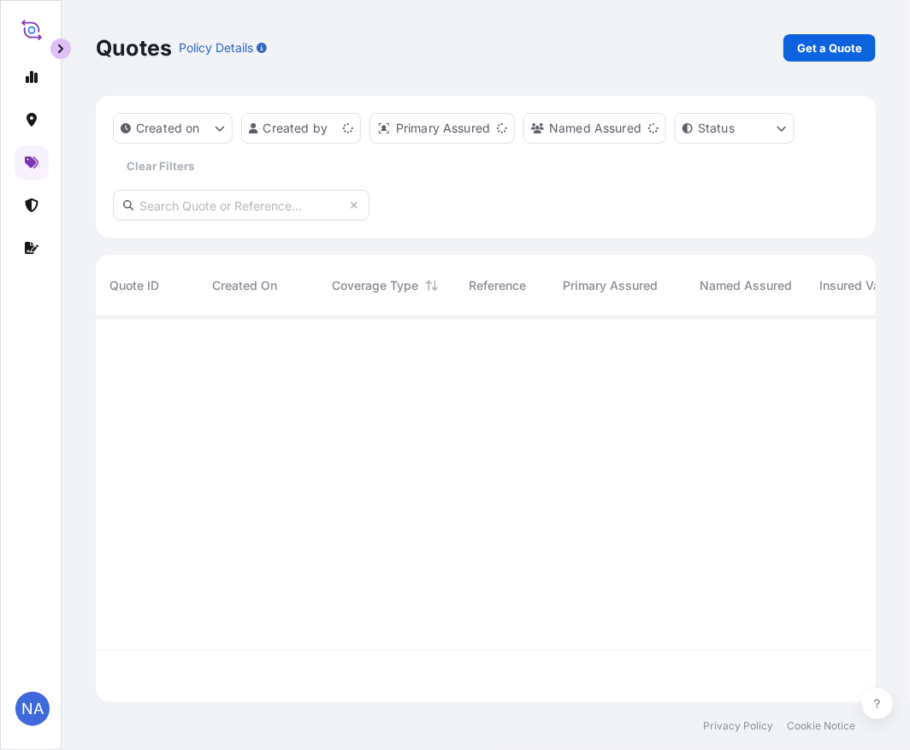
scroll to position [382, 766]
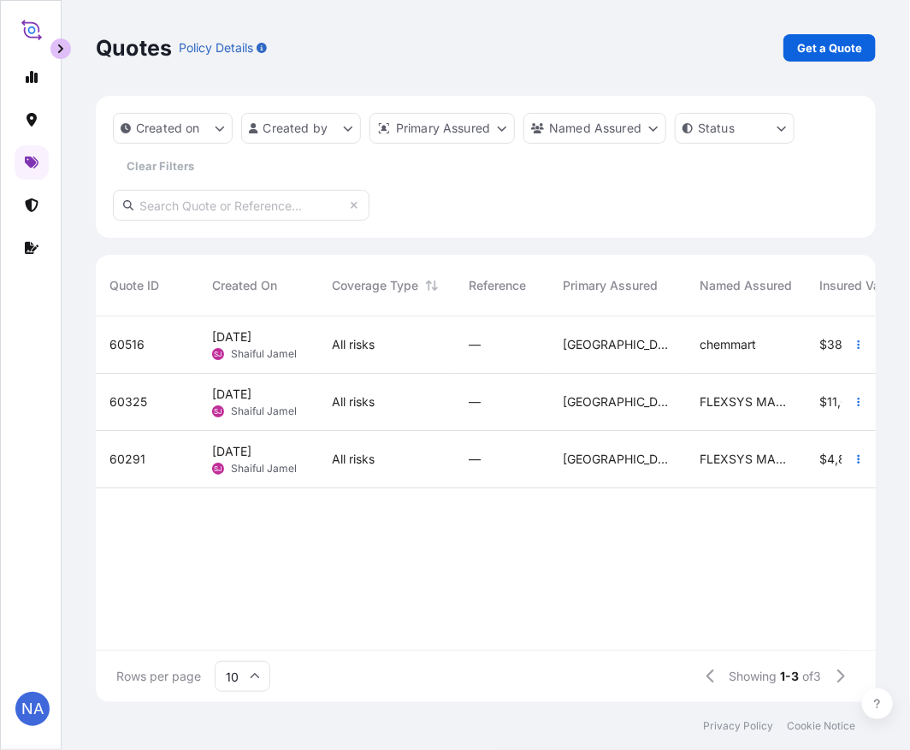
click at [845, 48] on p "Get a Quote" at bounding box center [829, 47] width 65 height 17
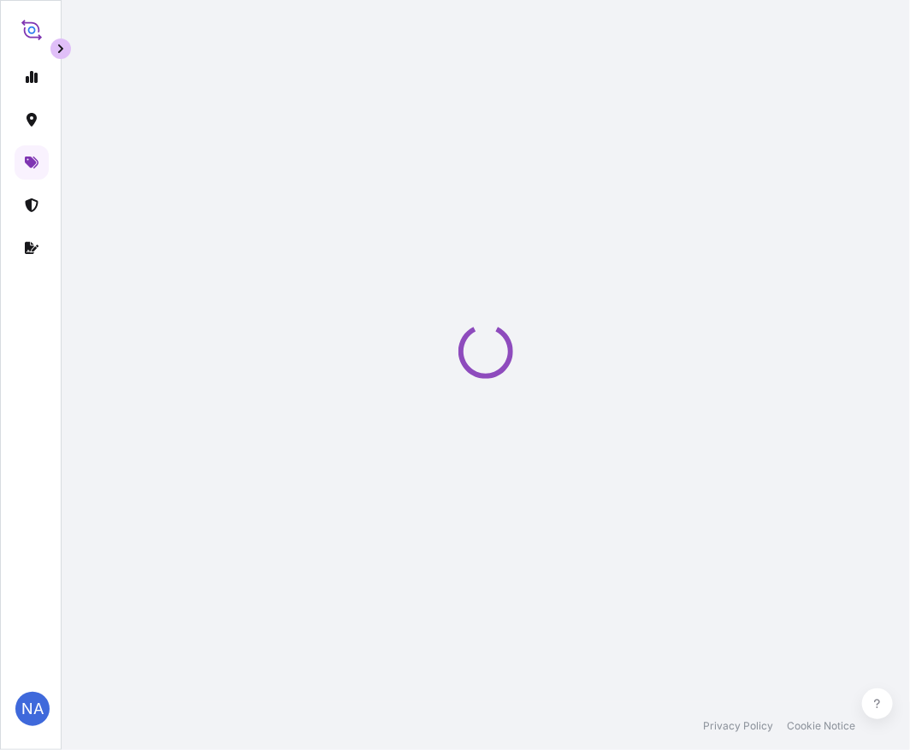
scroll to position [27, 0]
select select "Water"
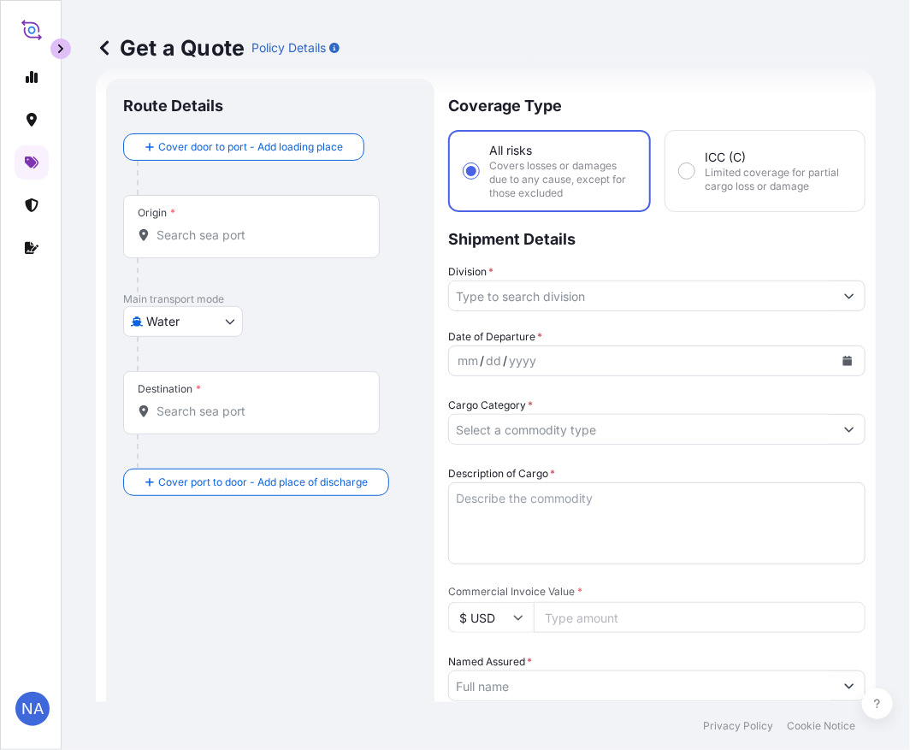
click at [484, 298] on input "Division *" at bounding box center [641, 296] width 385 height 31
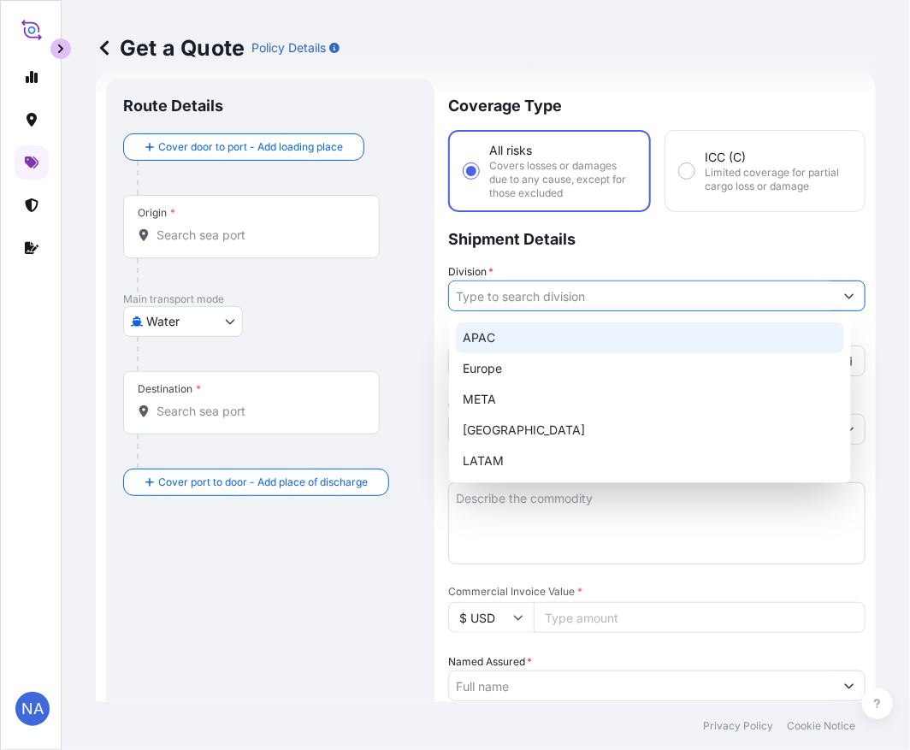
click at [471, 327] on div "APAC" at bounding box center [650, 338] width 388 height 31
type input "APAC"
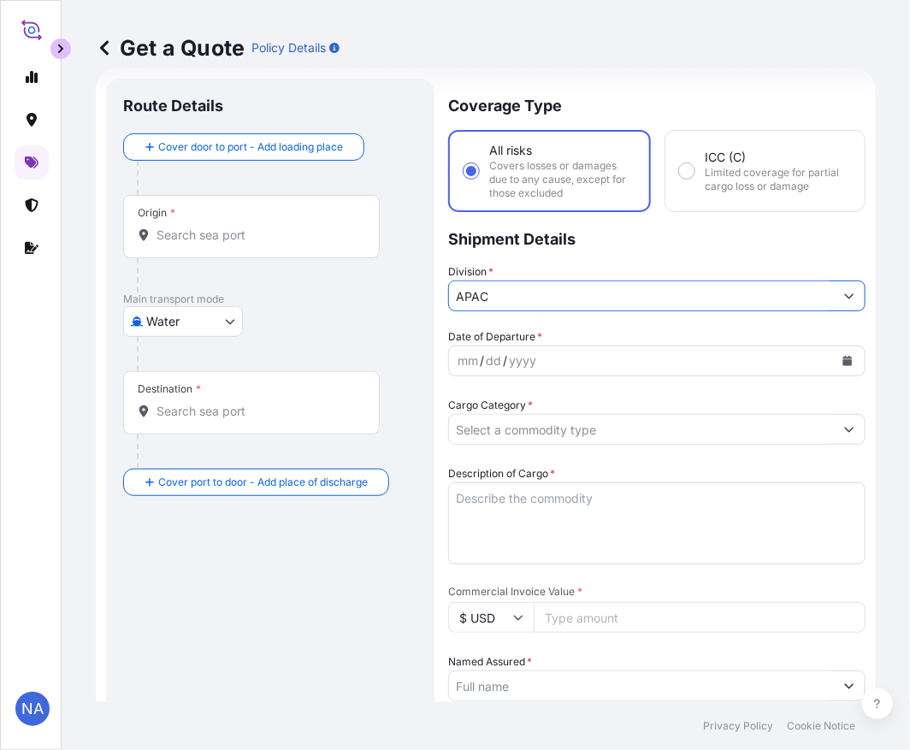
click at [619, 225] on p "Shipment Details" at bounding box center [657, 237] width 418 height 51
click at [559, 357] on div "mm / dd / yyyy" at bounding box center [641, 361] width 385 height 31
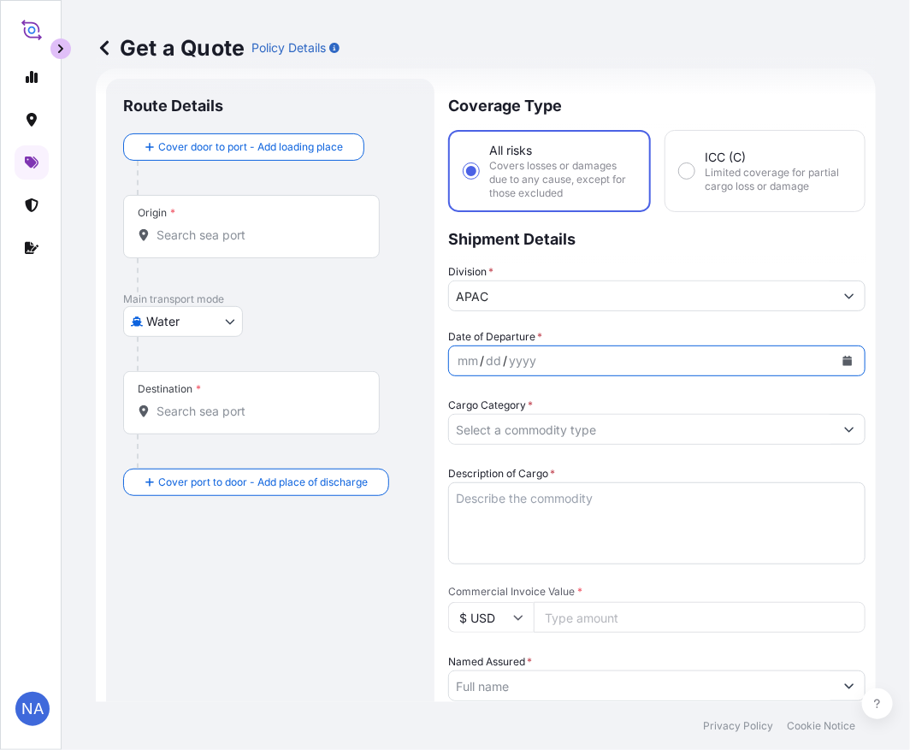
click at [843, 361] on icon "Calendar" at bounding box center [848, 361] width 10 height 10
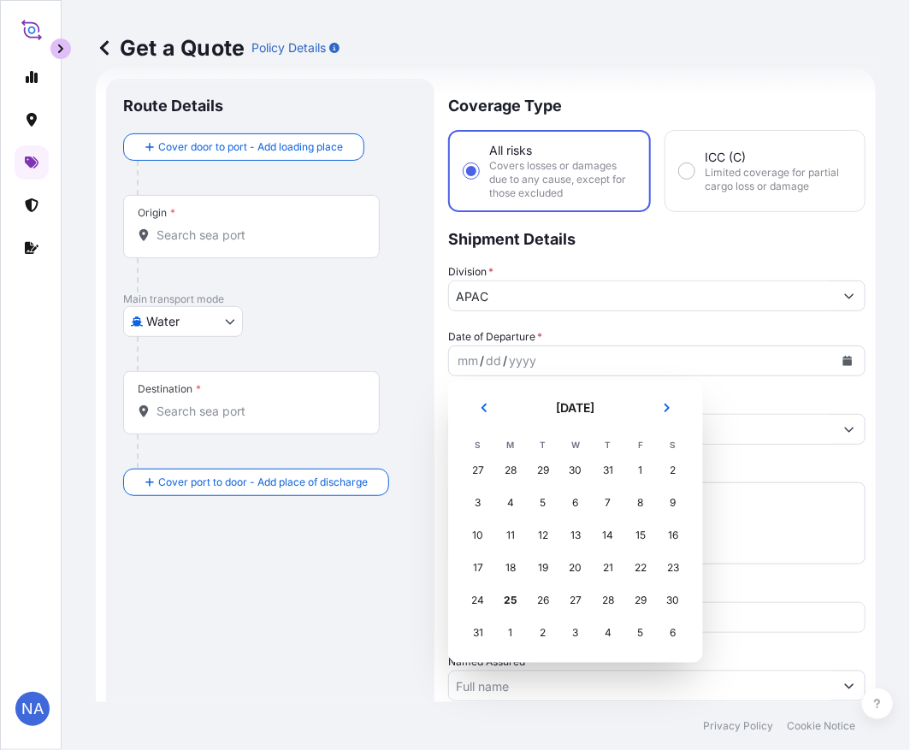
click at [471, 594] on div "24" at bounding box center [478, 600] width 31 height 31
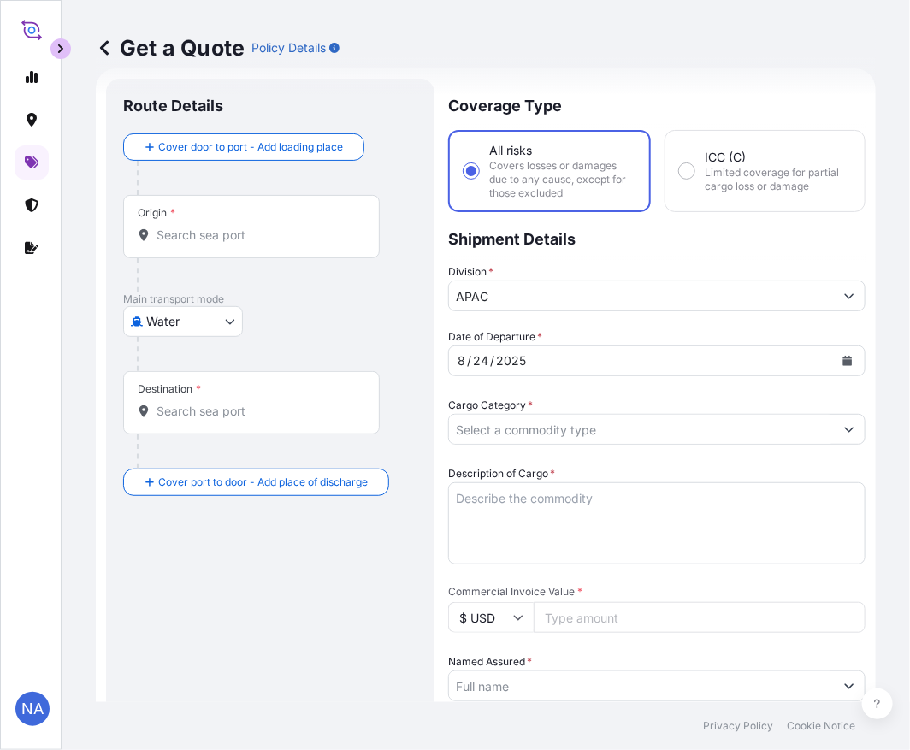
click at [522, 315] on div "Coverage Type All risks Covers losses or damages due to any cause, except for t…" at bounding box center [657, 670] width 418 height 1182
click at [544, 414] on input "Cargo Category *" at bounding box center [641, 429] width 385 height 31
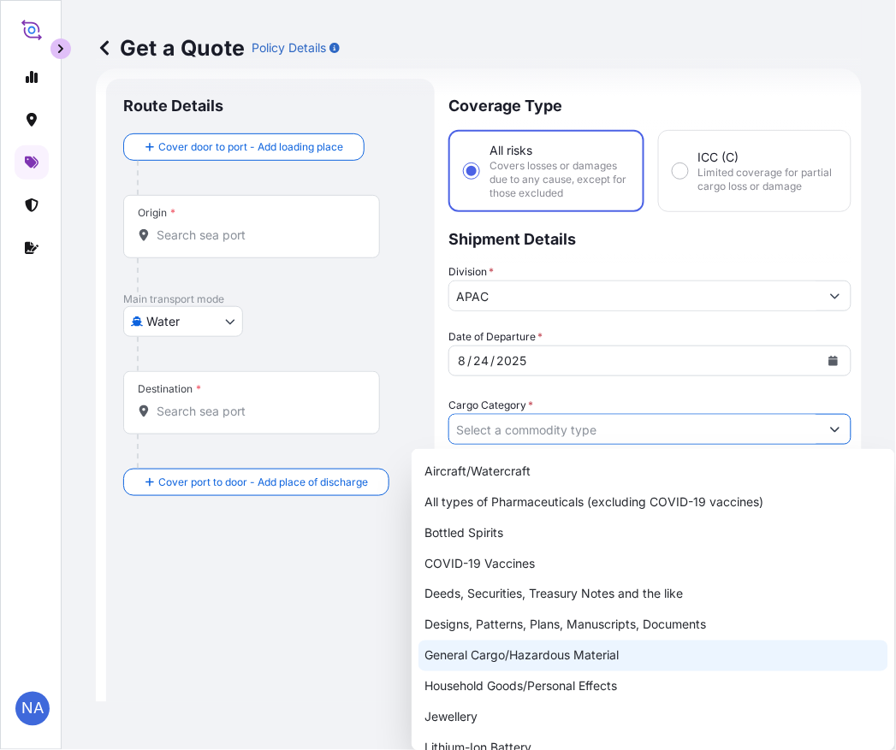
click at [480, 657] on div "General Cargo/Hazardous Material" at bounding box center [653, 656] width 470 height 31
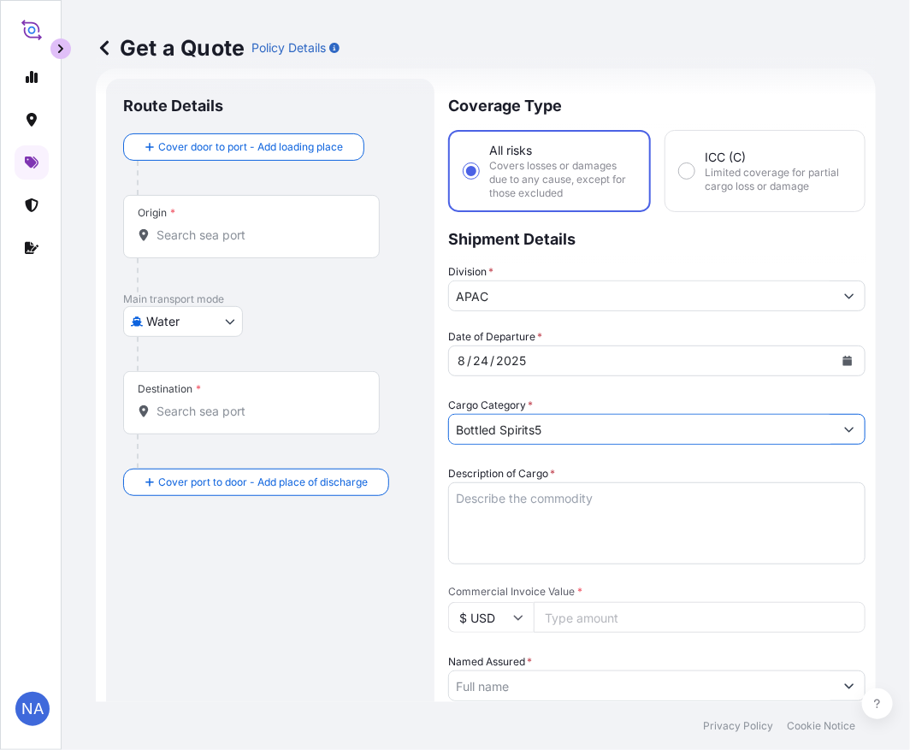
click at [844, 428] on form "Route Details Cover door to port - Add loading place Place of loading Road / [G…" at bounding box center [486, 669] width 780 height 1202
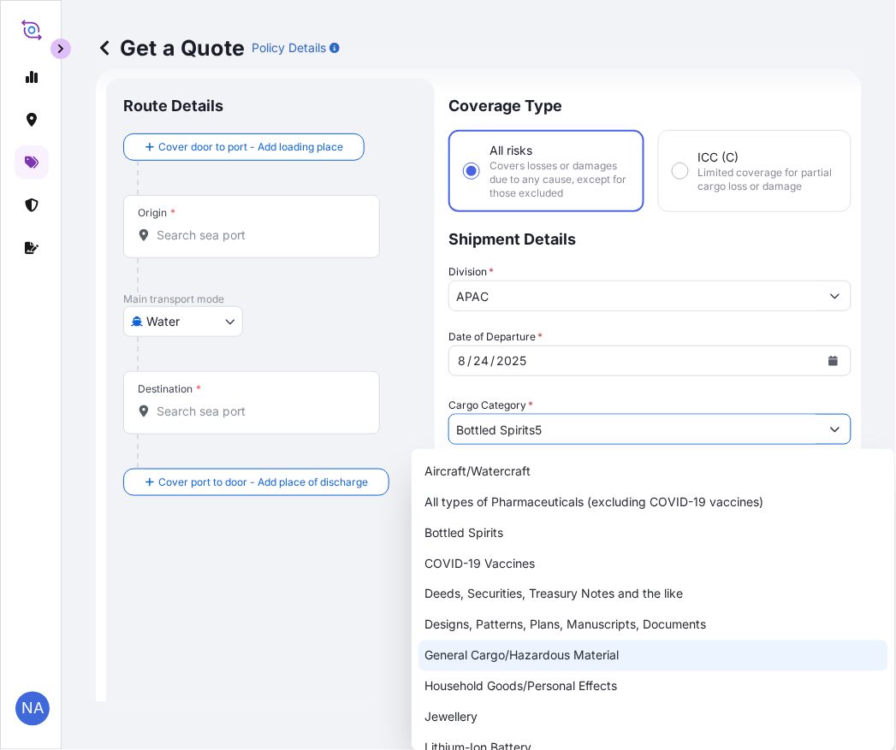
click at [471, 646] on div "General Cargo/Hazardous Material" at bounding box center [653, 656] width 470 height 31
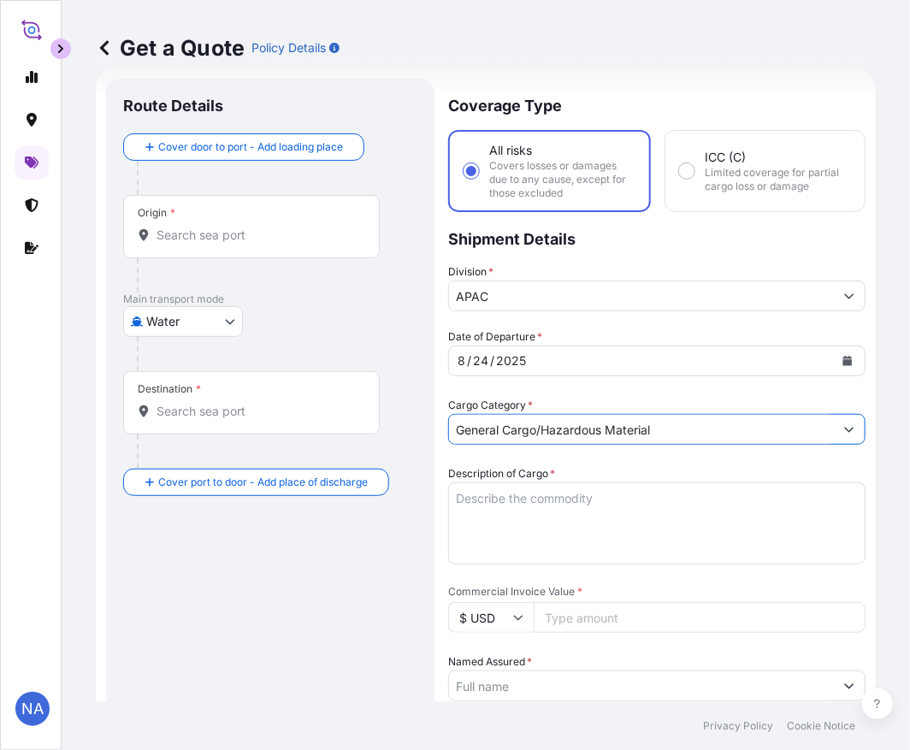
type input "General Cargo/Hazardous Material"
click at [593, 397] on div "Cargo Category * General Cargo/Hazardous Material" at bounding box center [657, 421] width 418 height 48
click at [515, 511] on textarea "Description of Cargo *" at bounding box center [657, 524] width 418 height 82
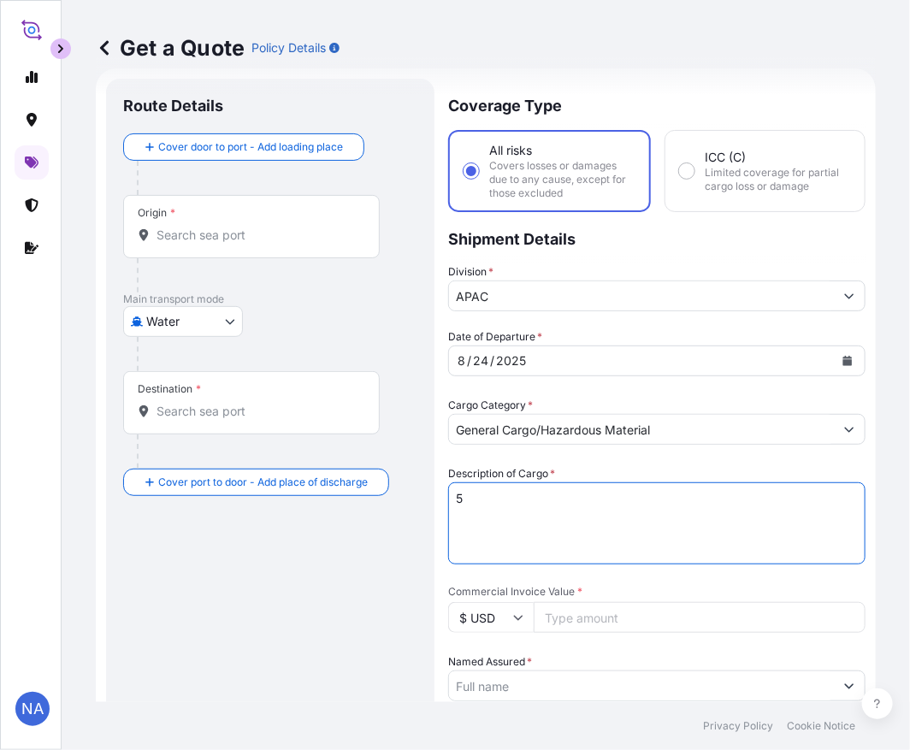
paste textarea "BAGS LOADED INTO 5 20' DRY VAN PETROTHENE GA502119, SEABULK"
type textarea "5 BAGS LOADED INTO 5 20' DRY VAN PETROTHENE GA502119, SEABULK"
click at [548, 460] on div "Date of Departure * [DATE] Cargo Category * General Cargo/Hazardous Material De…" at bounding box center [657, 731] width 418 height 804
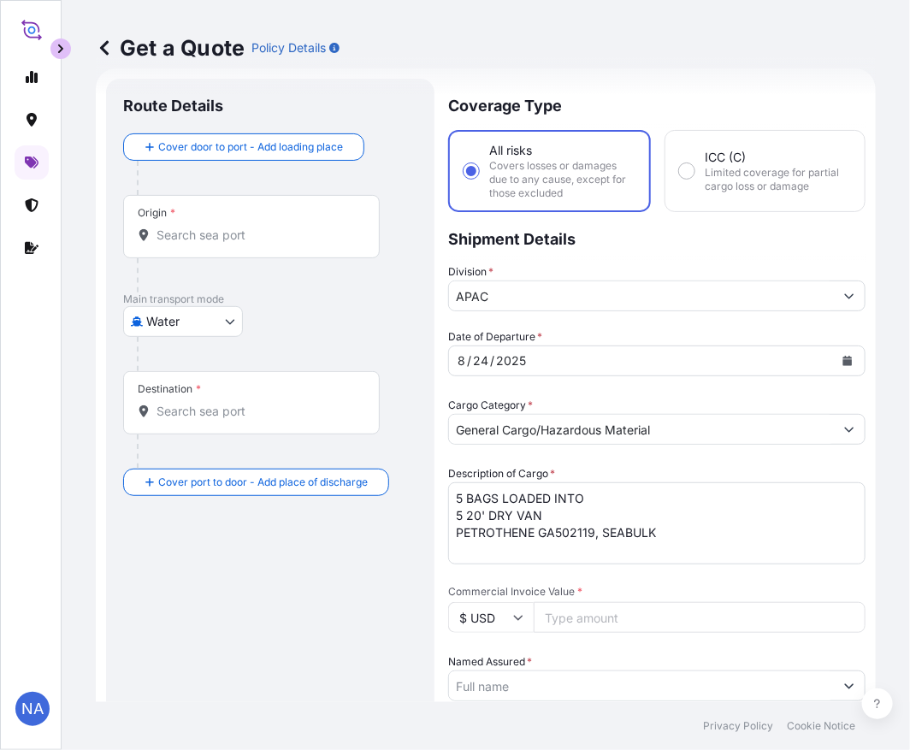
click at [580, 613] on input "Commercial Invoice Value *" at bounding box center [700, 617] width 332 height 31
paste input "74070.8"
type input "74070.82"
click at [638, 570] on div "Date of Departure * [DATE] Cargo Category * General Cargo/Hazardous Material De…" at bounding box center [657, 731] width 418 height 804
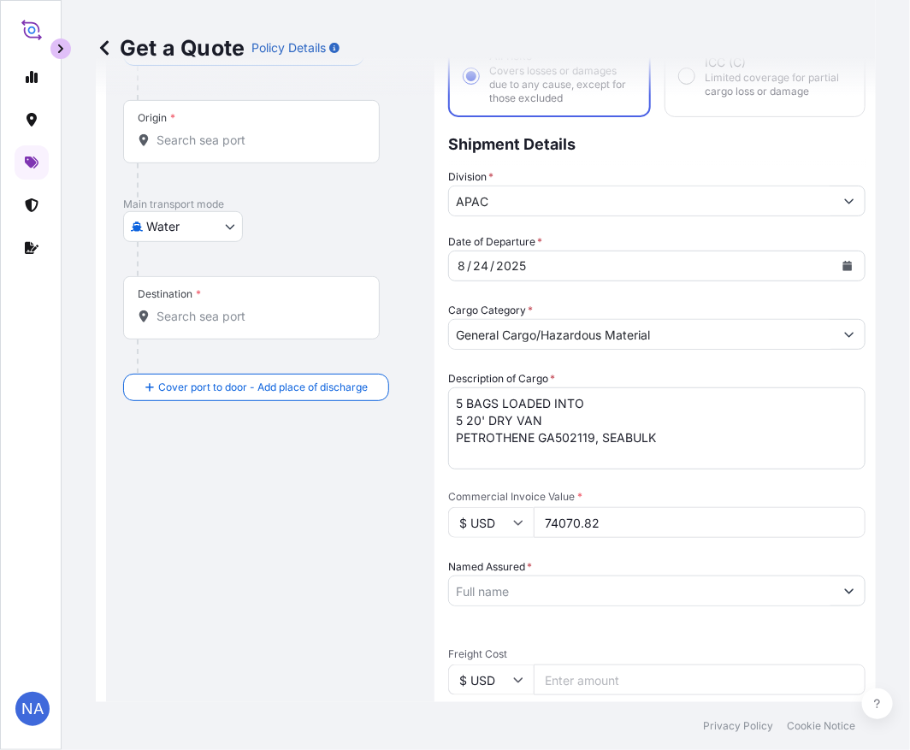
scroll to position [312, 0]
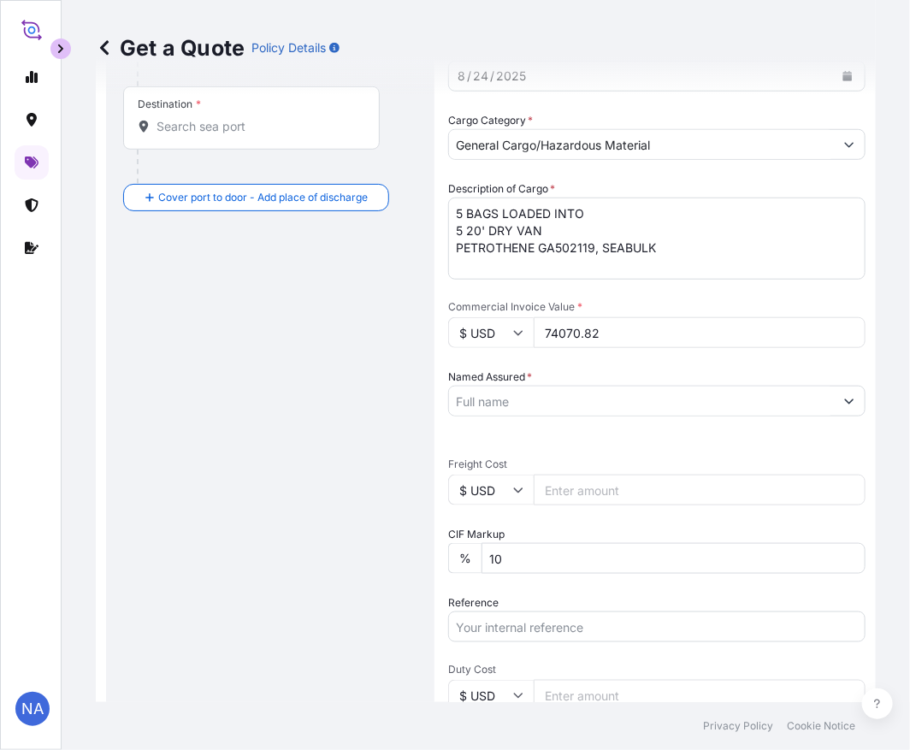
click at [562, 403] on input "Named Assured *" at bounding box center [641, 401] width 385 height 31
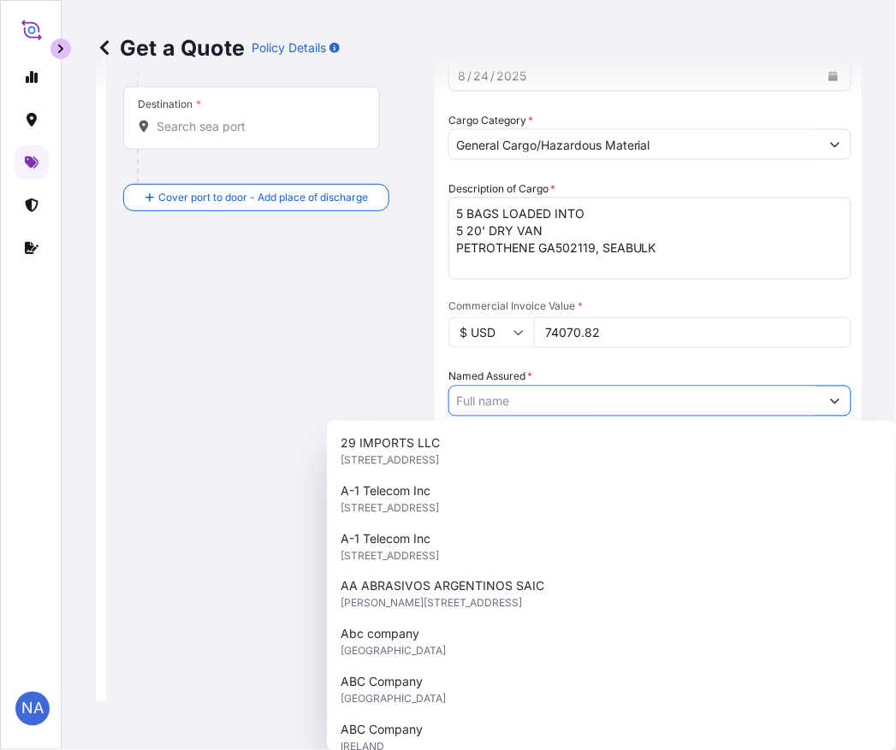
paste input "EQUISTAR CHEMICALS, LP"
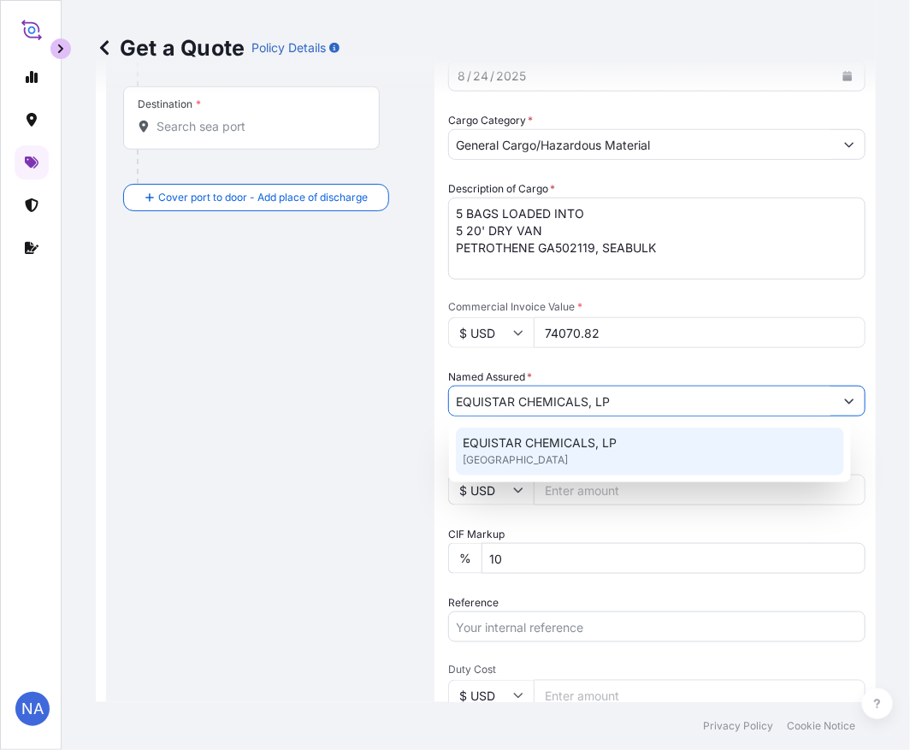
click at [479, 449] on span "EQUISTAR CHEMICALS, LP" at bounding box center [540, 443] width 154 height 17
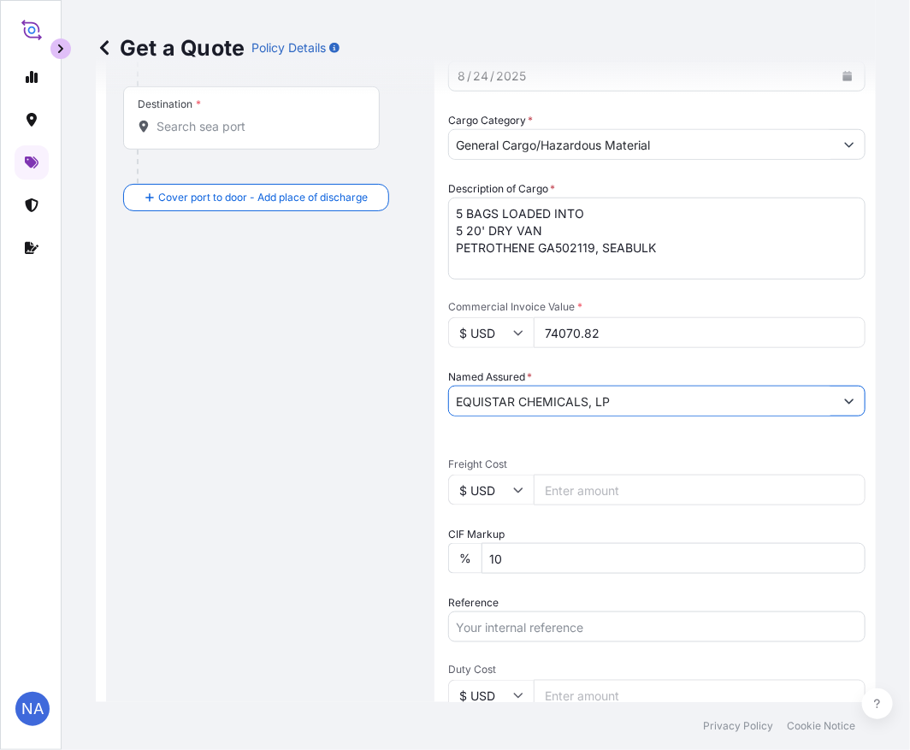
type input "EQUISTAR CHEMICALS, LP"
click at [530, 370] on span "*" at bounding box center [529, 376] width 5 height 13
click at [530, 386] on input "EQUISTAR CHEMICALS, LP" at bounding box center [641, 401] width 385 height 31
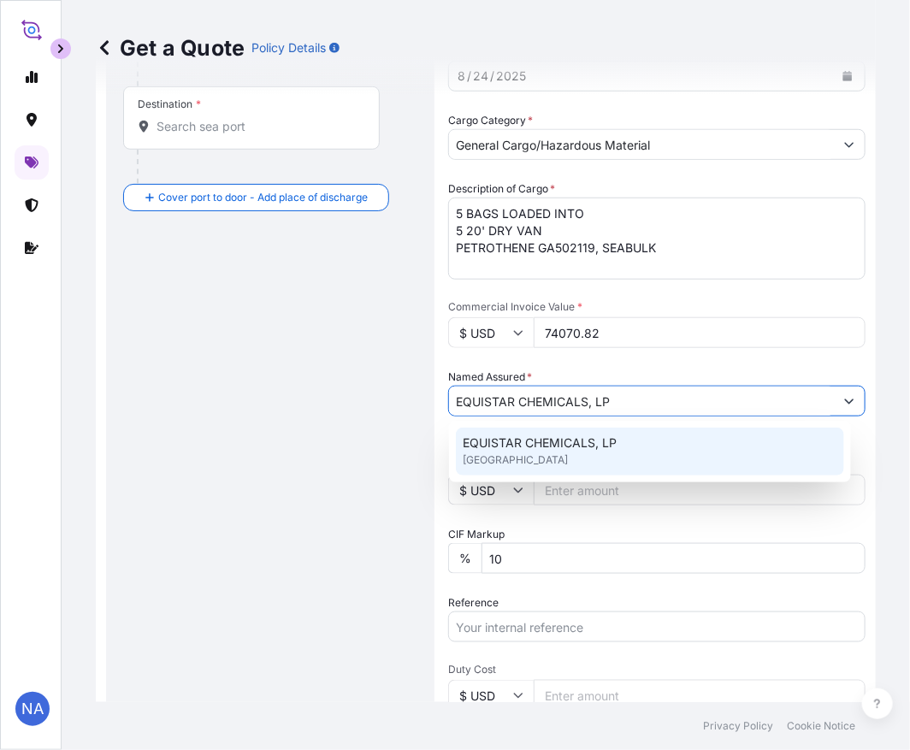
click at [586, 450] on span "EQUISTAR CHEMICALS, LP" at bounding box center [540, 443] width 154 height 17
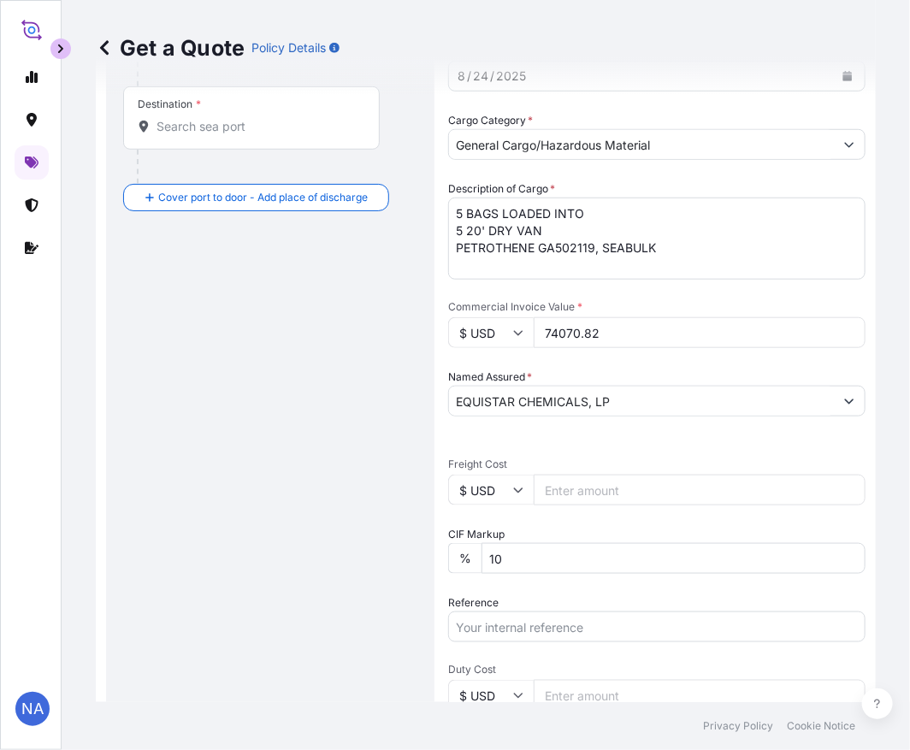
click at [631, 369] on div "Named Assured * EQUISTAR CHEMICALS, LP" at bounding box center [657, 393] width 418 height 48
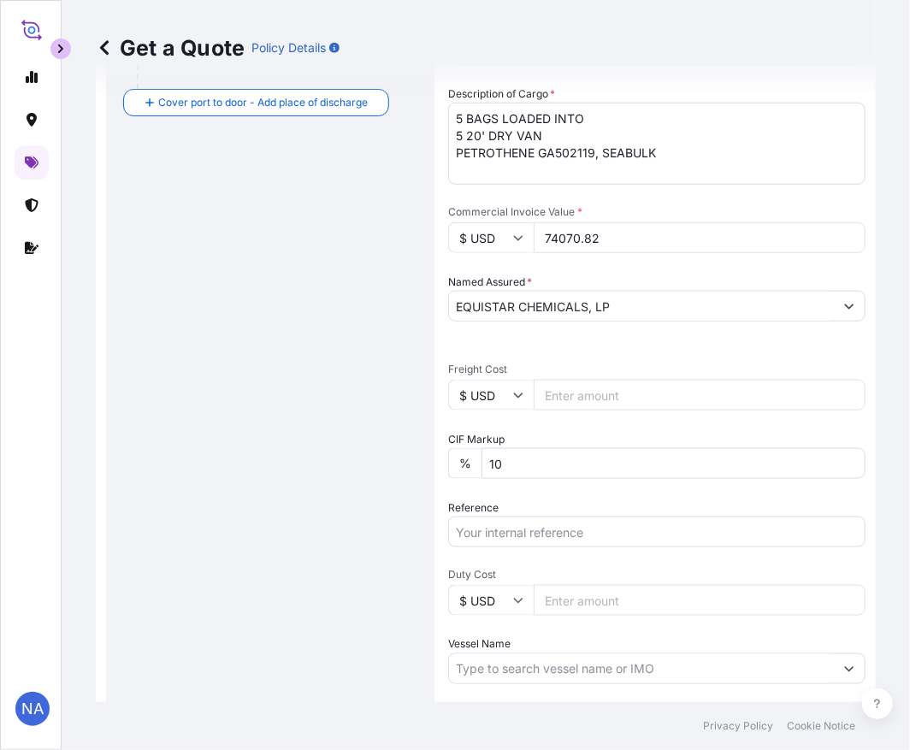
click at [537, 532] on input "Reference" at bounding box center [657, 532] width 418 height 31
paste input "10420843493"
click at [560, 533] on input "10420843493 /" at bounding box center [657, 532] width 418 height 31
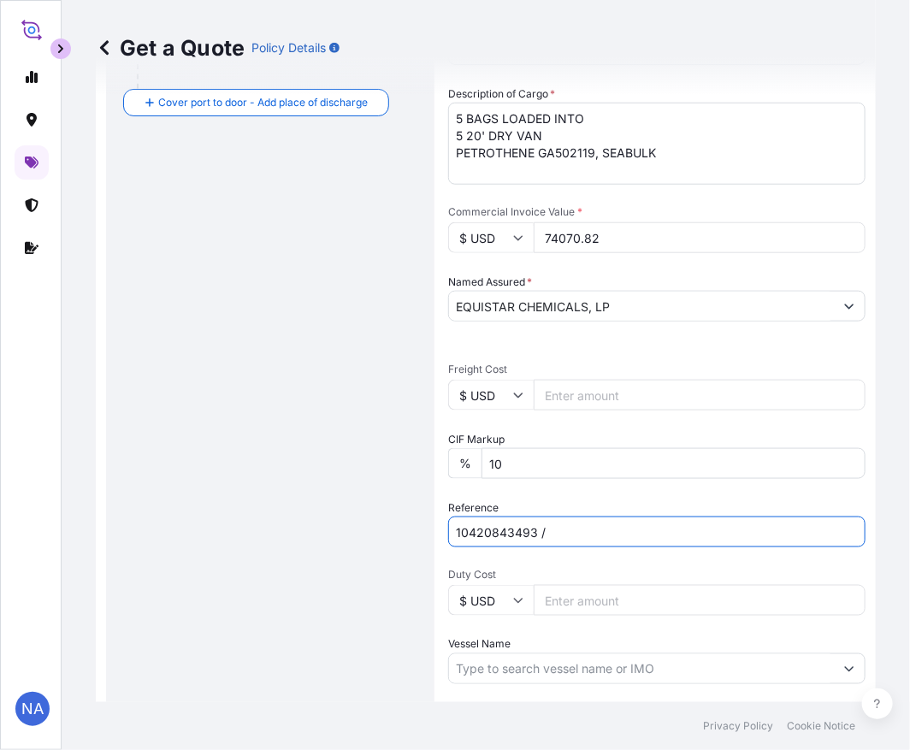
paste input "5013163582"
type input "10420843493 / 5013163582"
click at [554, 496] on div "Date of Departure * [DATE] Cargo Category * General Cargo/Hazardous Material De…" at bounding box center [657, 351] width 418 height 804
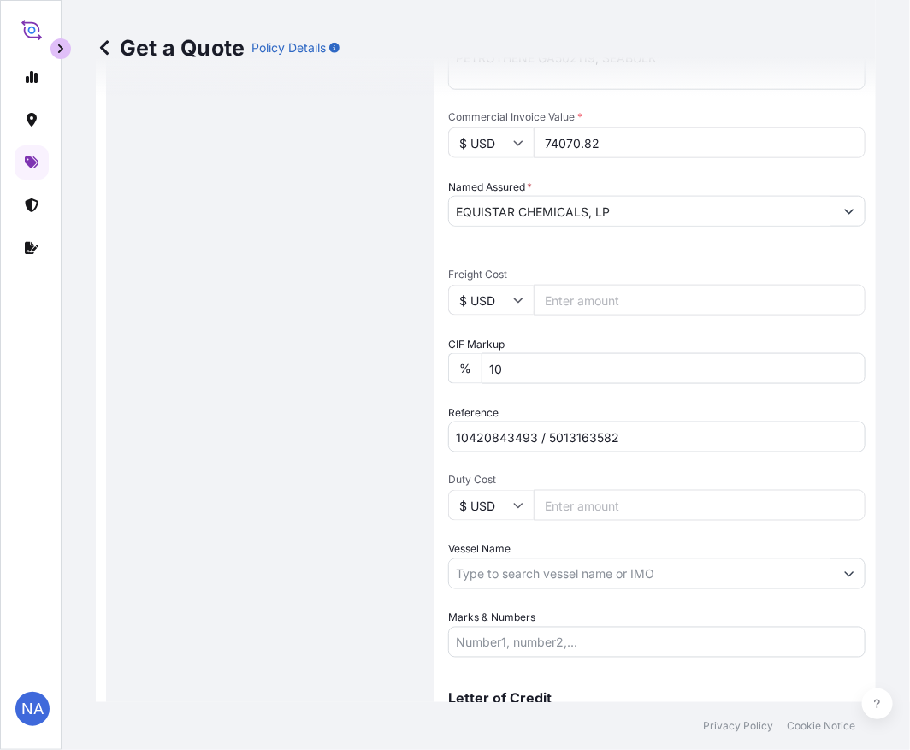
click at [481, 578] on input "Vessel Name" at bounding box center [641, 574] width 385 height 31
paste input "MAERSK FREDERICIA"
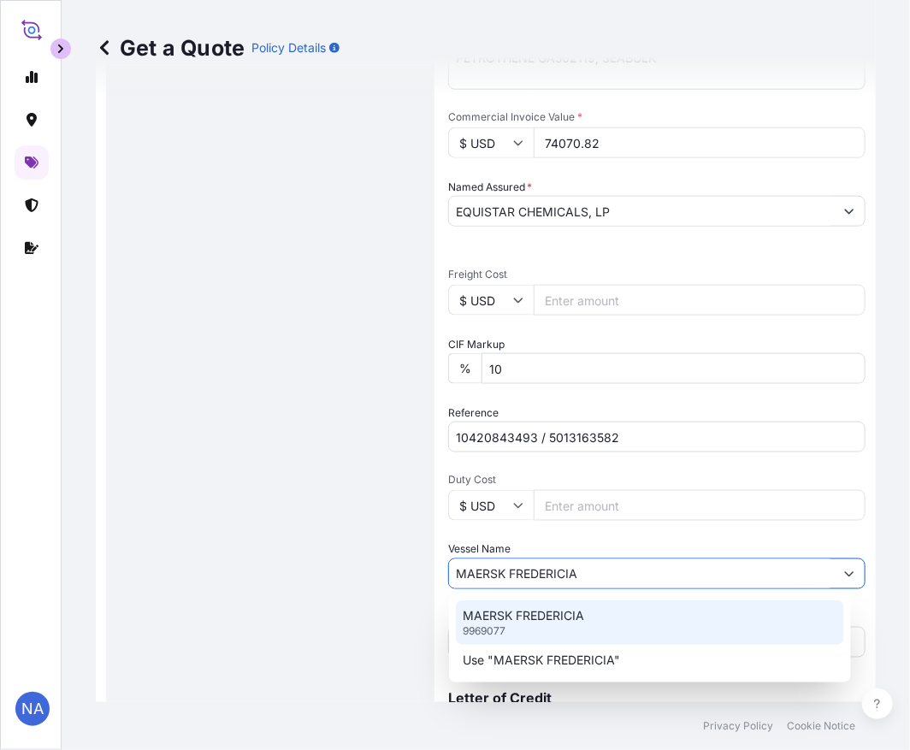
click at [488, 627] on p "9969077" at bounding box center [484, 632] width 43 height 14
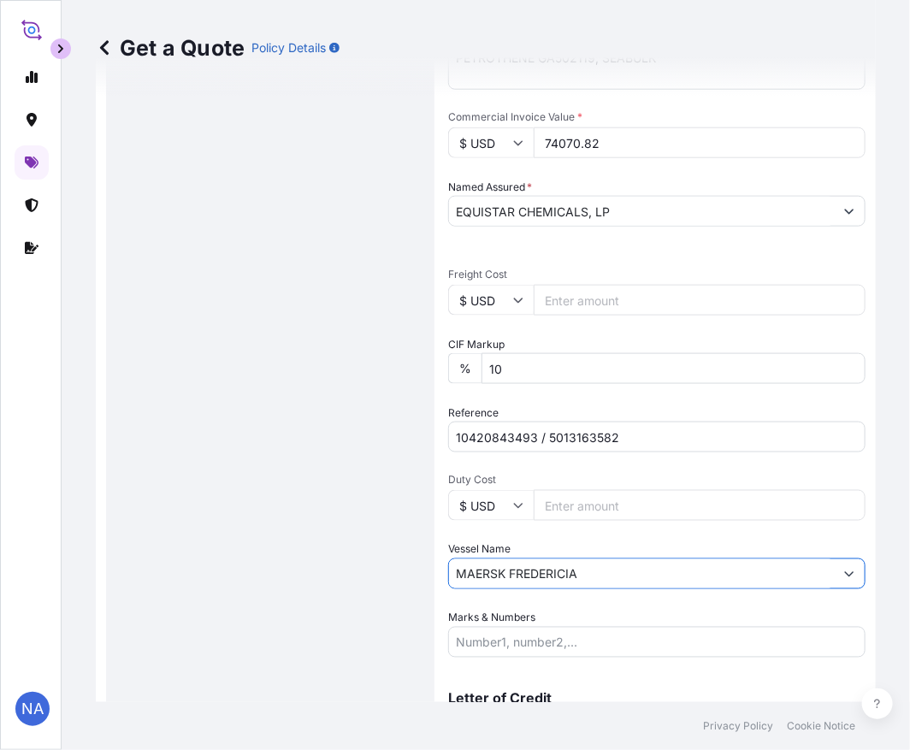
type input "MAERSK FREDERICIA"
click at [458, 596] on div "Date of Departure * [DATE] Cargo Category * General Cargo/Hazardous Material De…" at bounding box center [657, 256] width 418 height 804
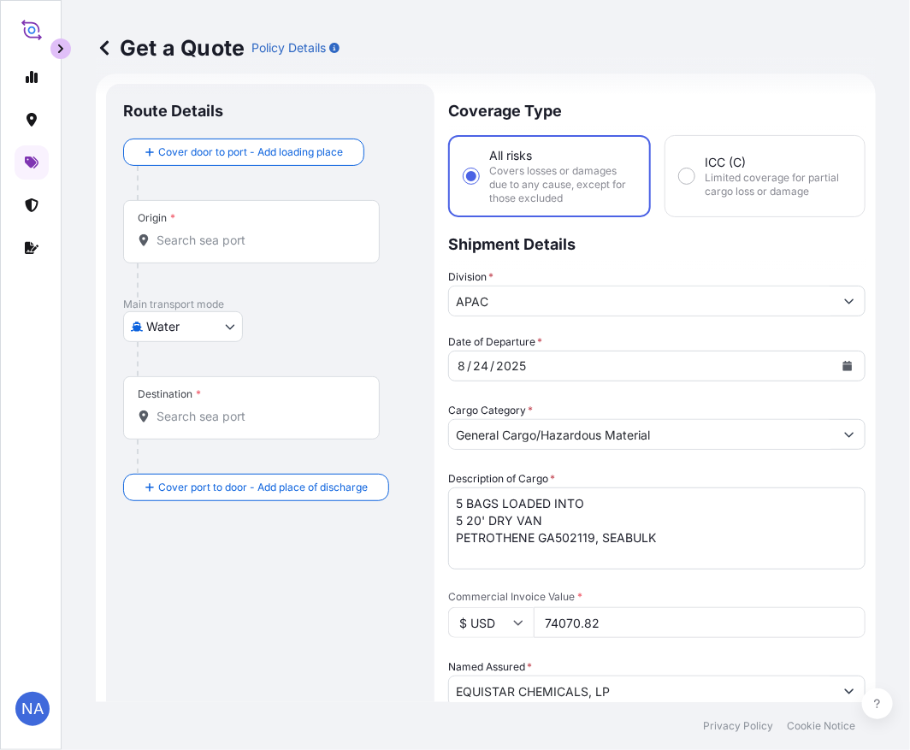
scroll to position [0, 0]
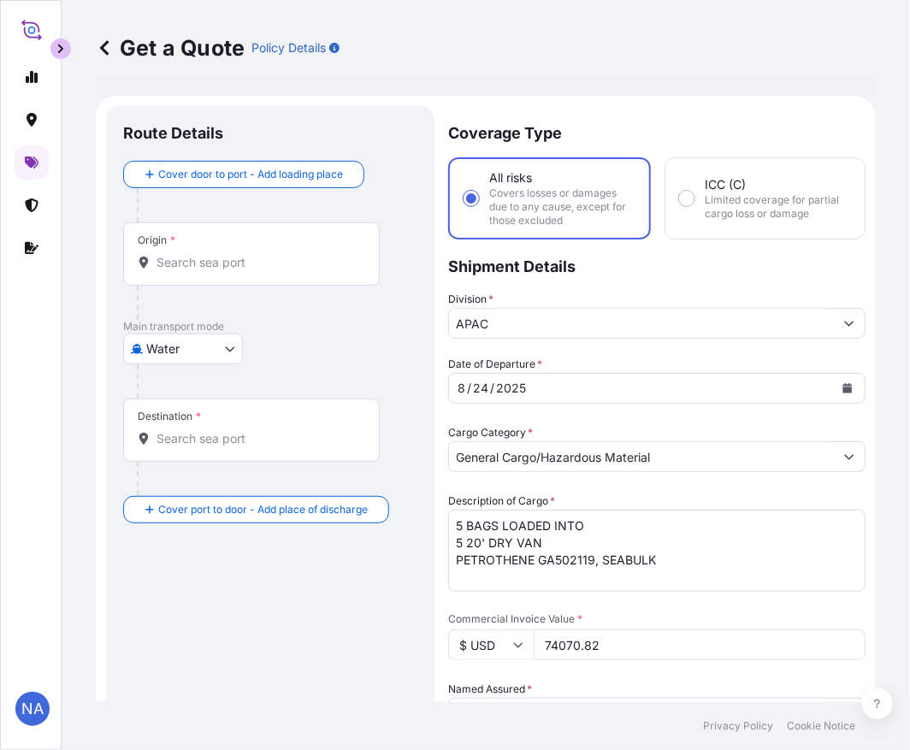
click at [181, 268] on input "Origin *" at bounding box center [258, 262] width 202 height 17
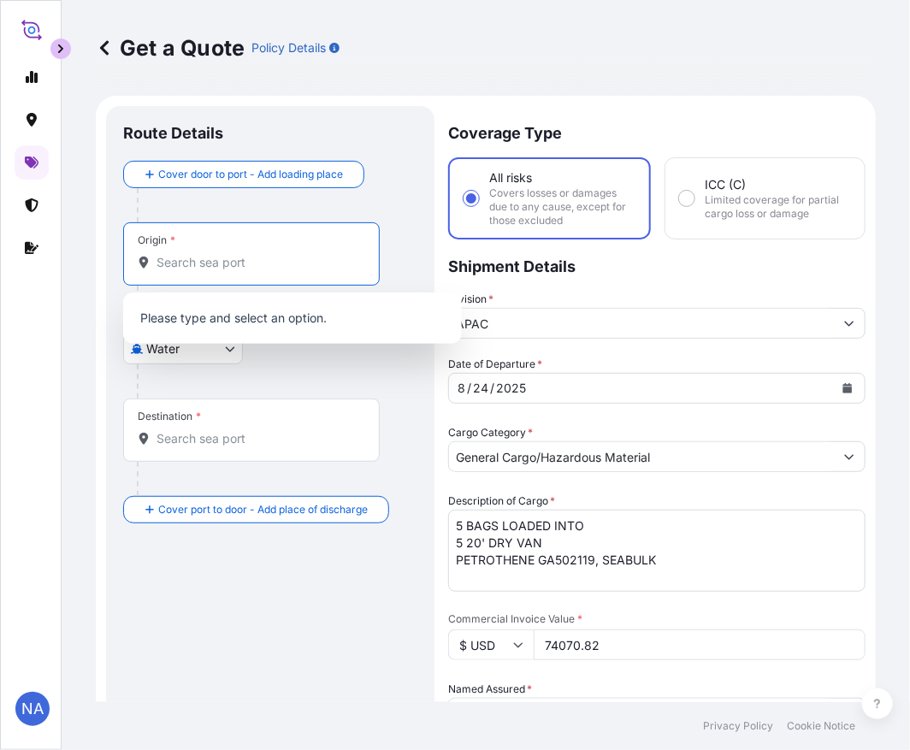
paste input "[GEOGRAPHIC_DATA], [GEOGRAPHIC_DATA]"
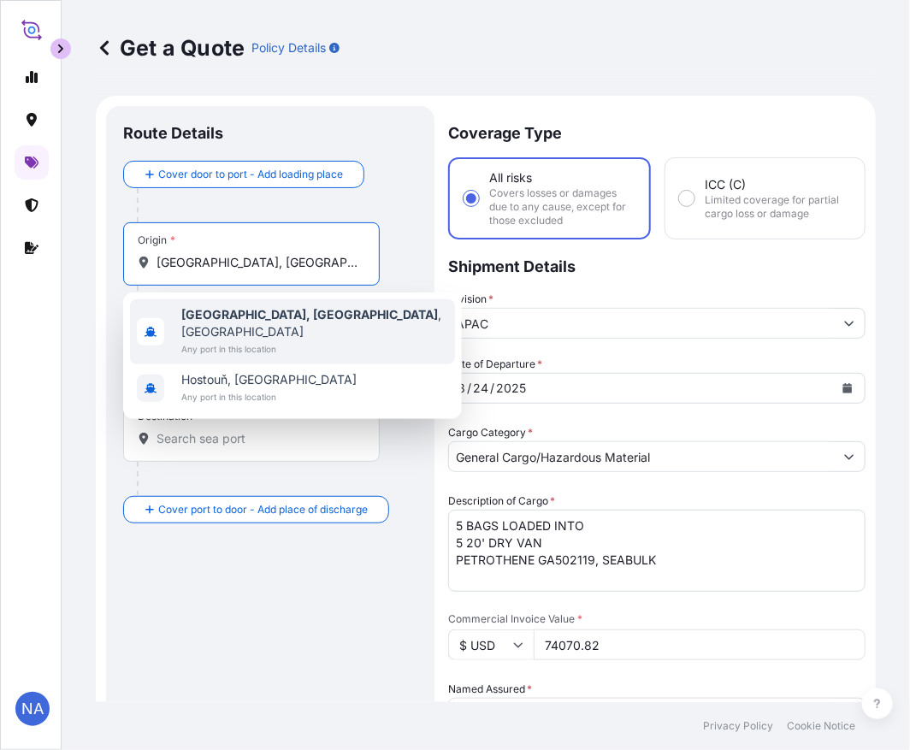
click at [209, 341] on span "Any port in this location" at bounding box center [314, 349] width 267 height 17
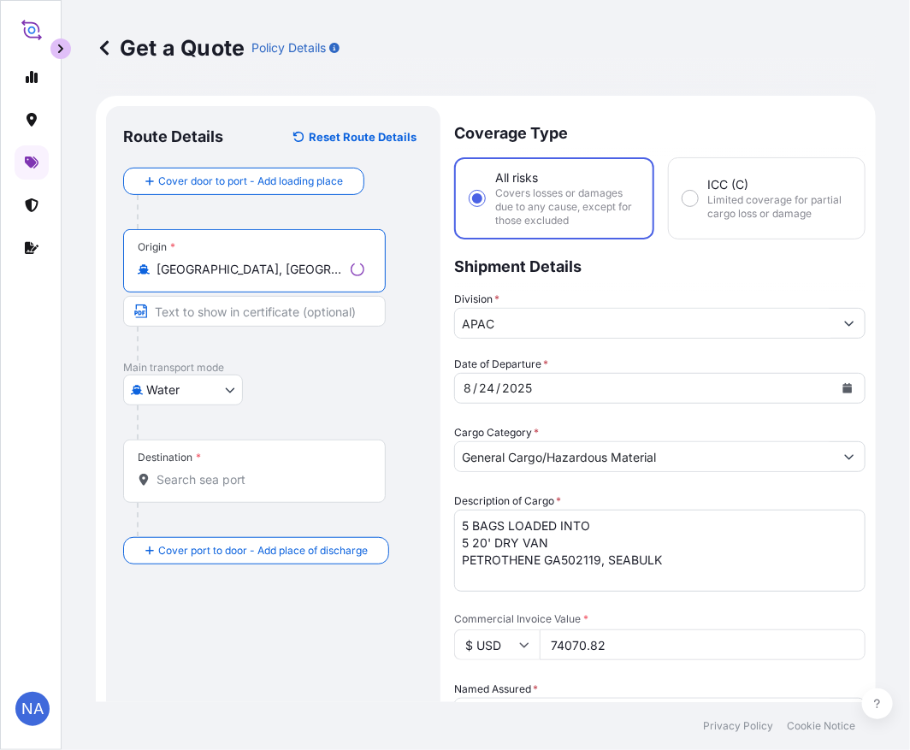
type input "[GEOGRAPHIC_DATA], [GEOGRAPHIC_DATA], [GEOGRAPHIC_DATA]"
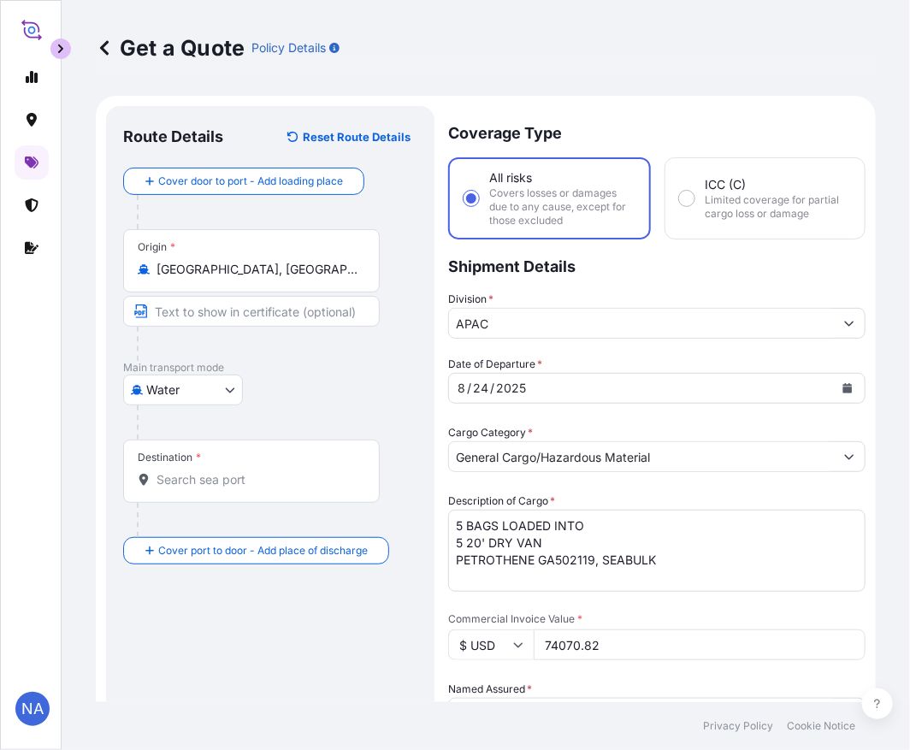
click at [194, 473] on input "Destination *" at bounding box center [258, 479] width 202 height 17
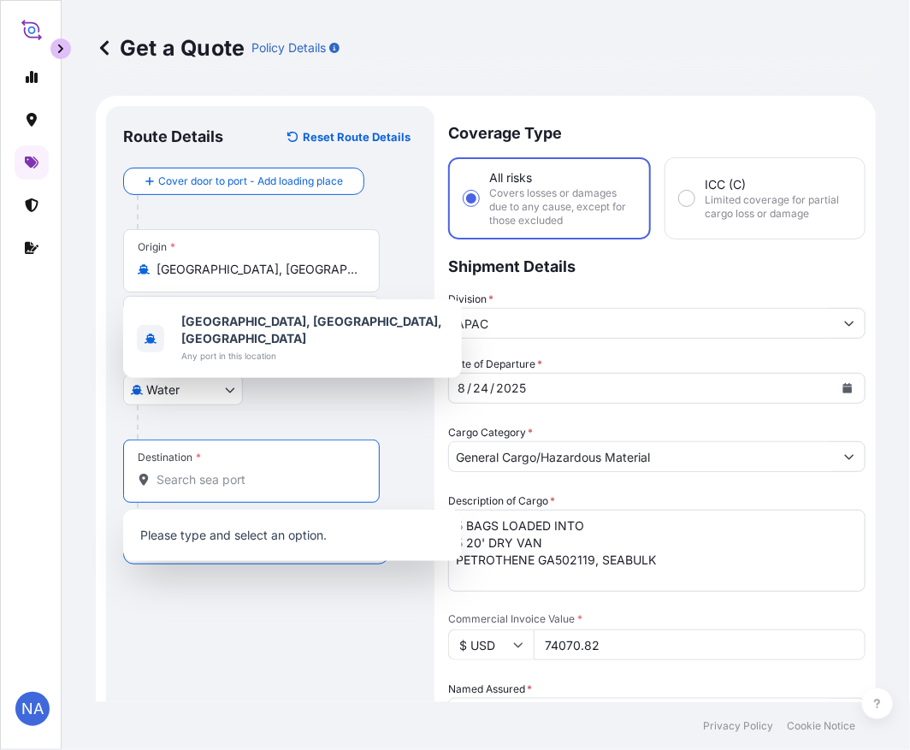
paste input "[GEOGRAPHIC_DATA], [GEOGRAPHIC_DATA]"
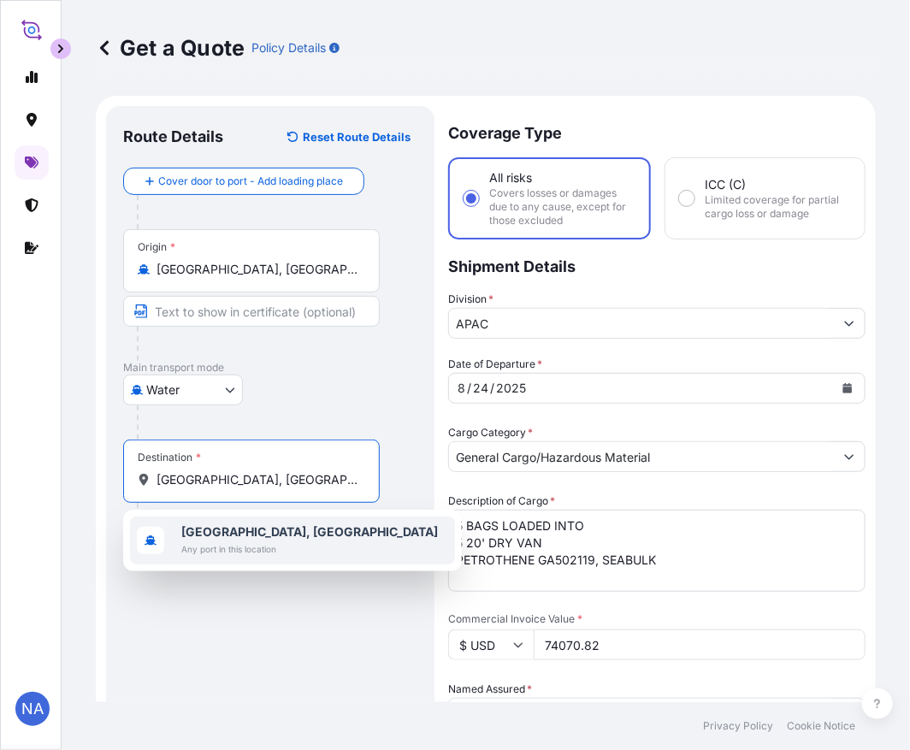
click at [240, 542] on span "Any port in this location" at bounding box center [309, 549] width 257 height 17
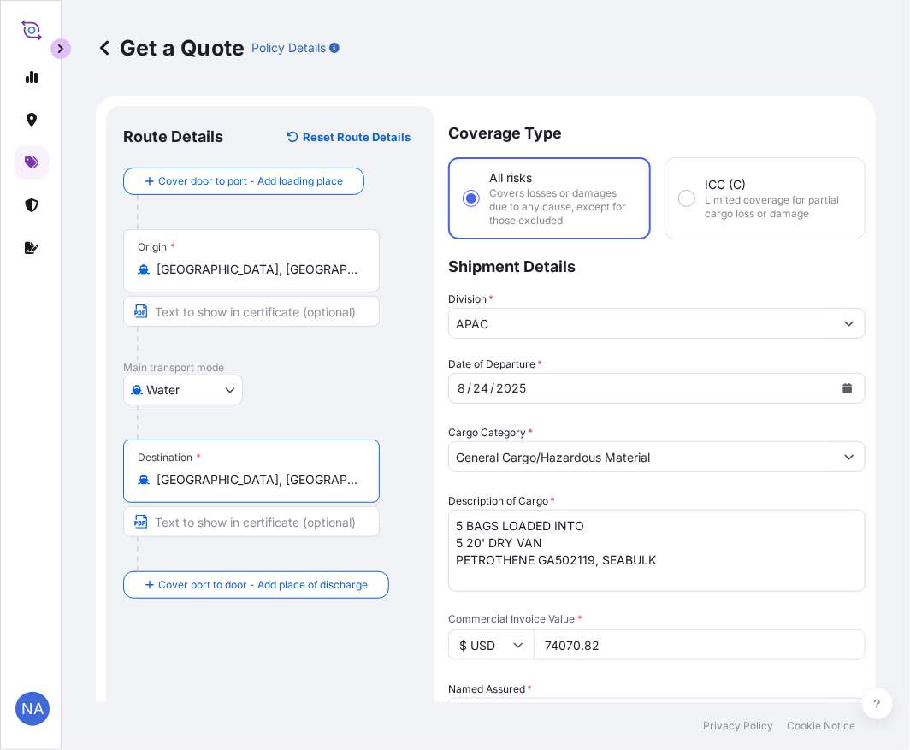
type input "[GEOGRAPHIC_DATA], [GEOGRAPHIC_DATA]"
click at [375, 394] on div "Water Air Water Inland" at bounding box center [270, 390] width 294 height 31
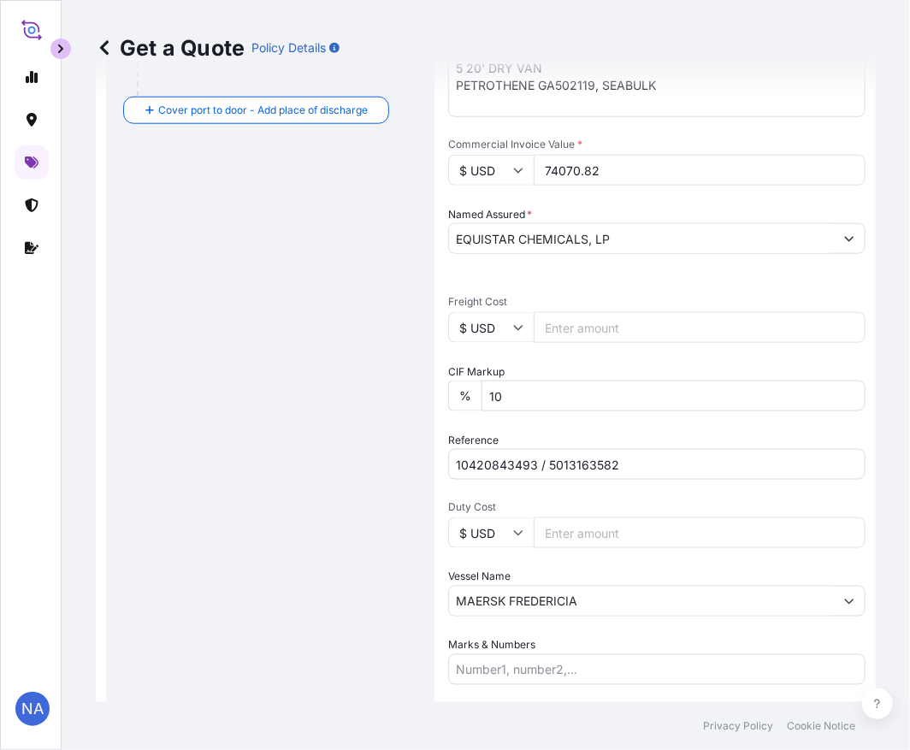
scroll to position [593, 0]
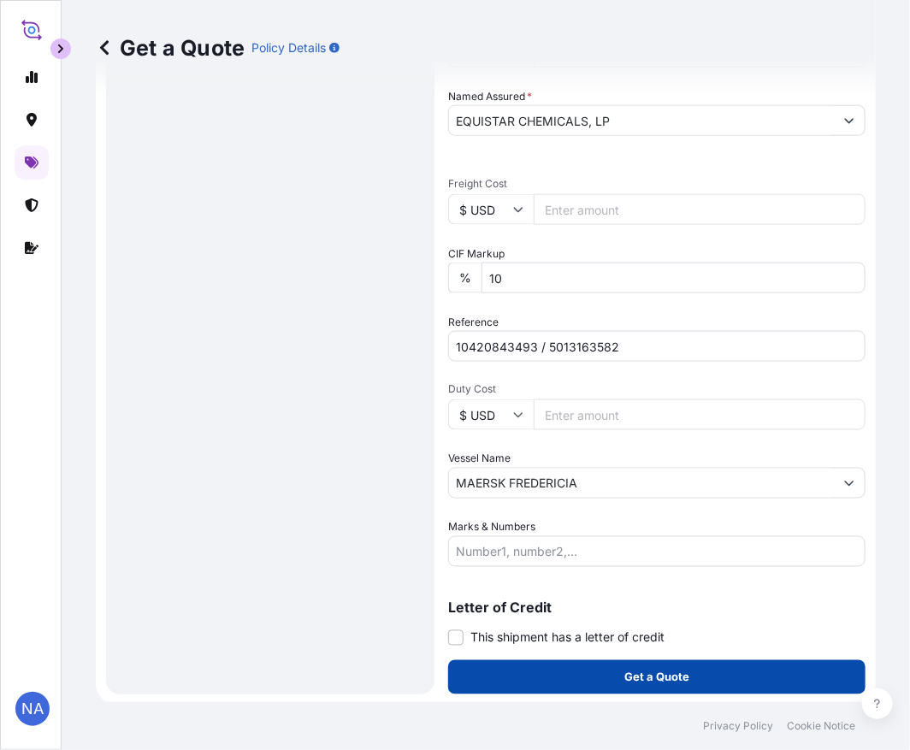
click at [678, 678] on p "Get a Quote" at bounding box center [657, 677] width 65 height 17
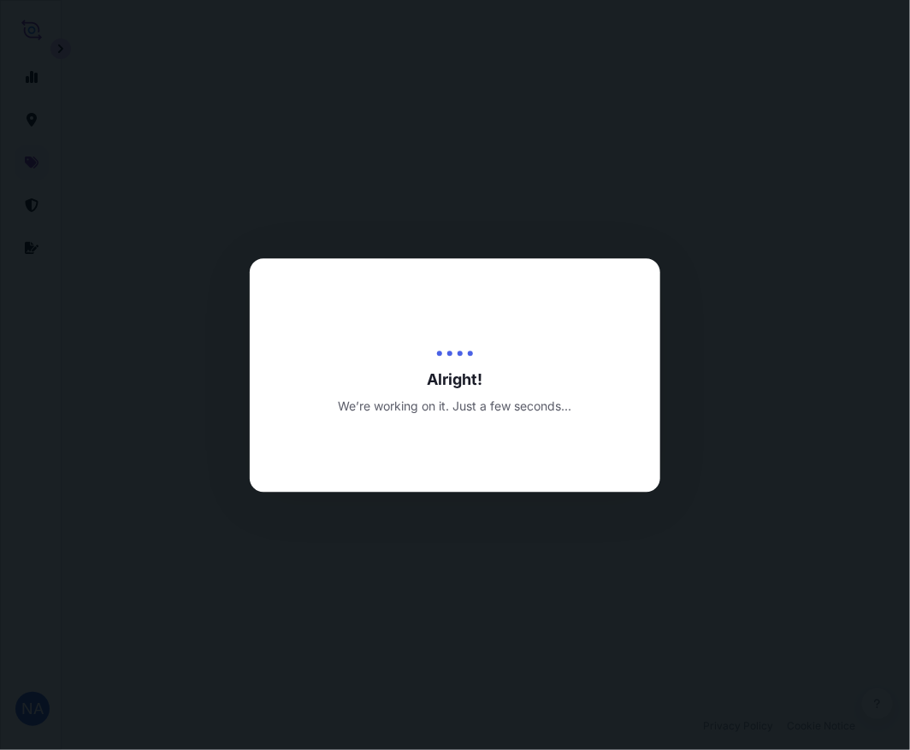
select select "Water"
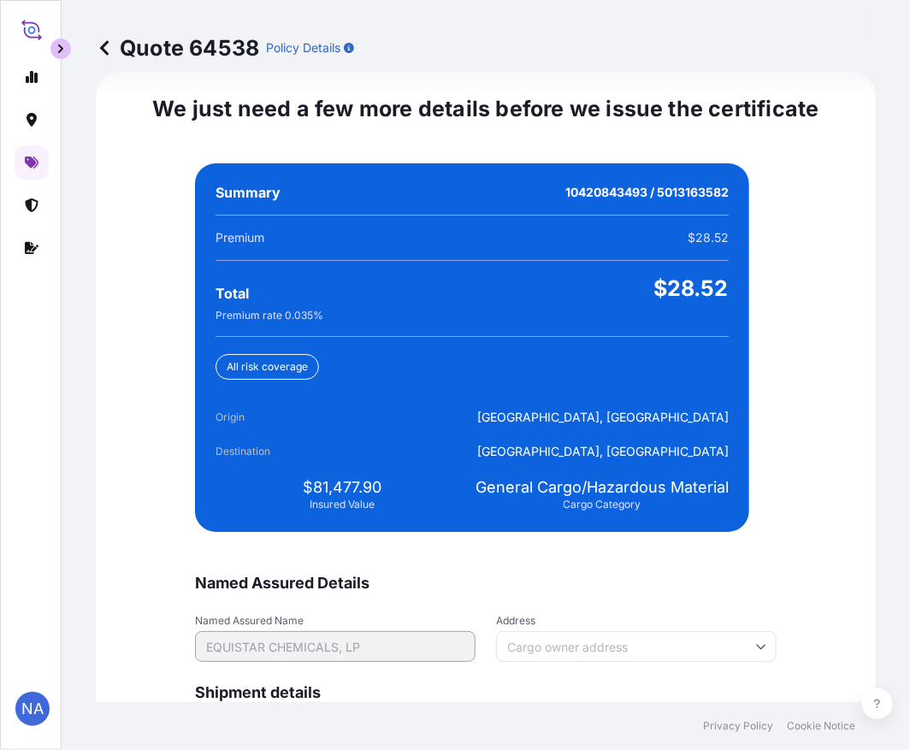
scroll to position [4022, 0]
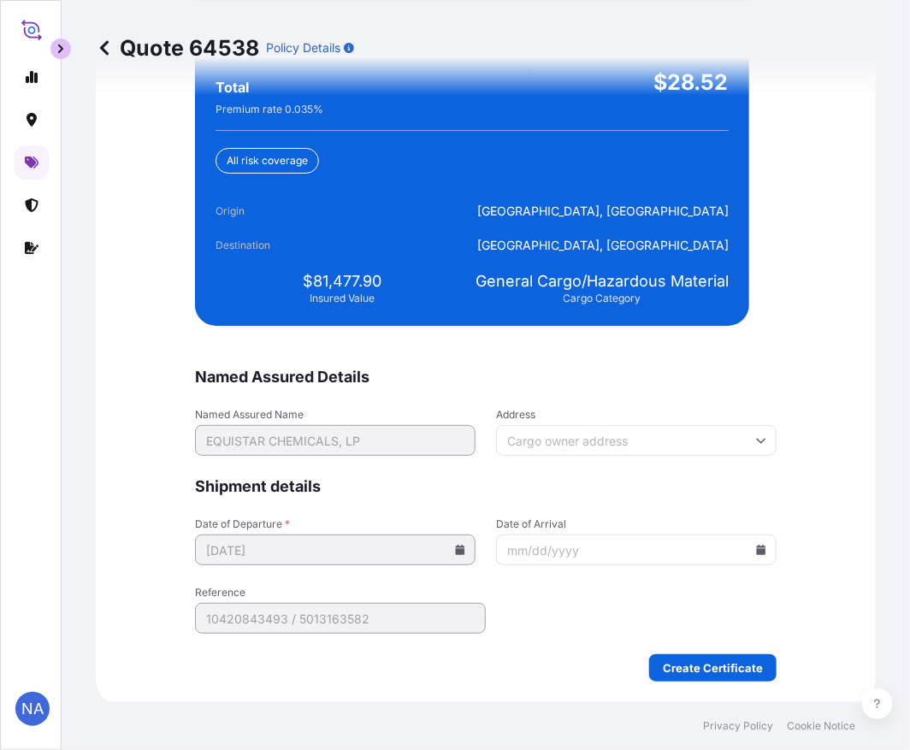
click at [722, 681] on div "We just need a few more details before we issue the certificate Named Assured D…" at bounding box center [486, 285] width 780 height 841
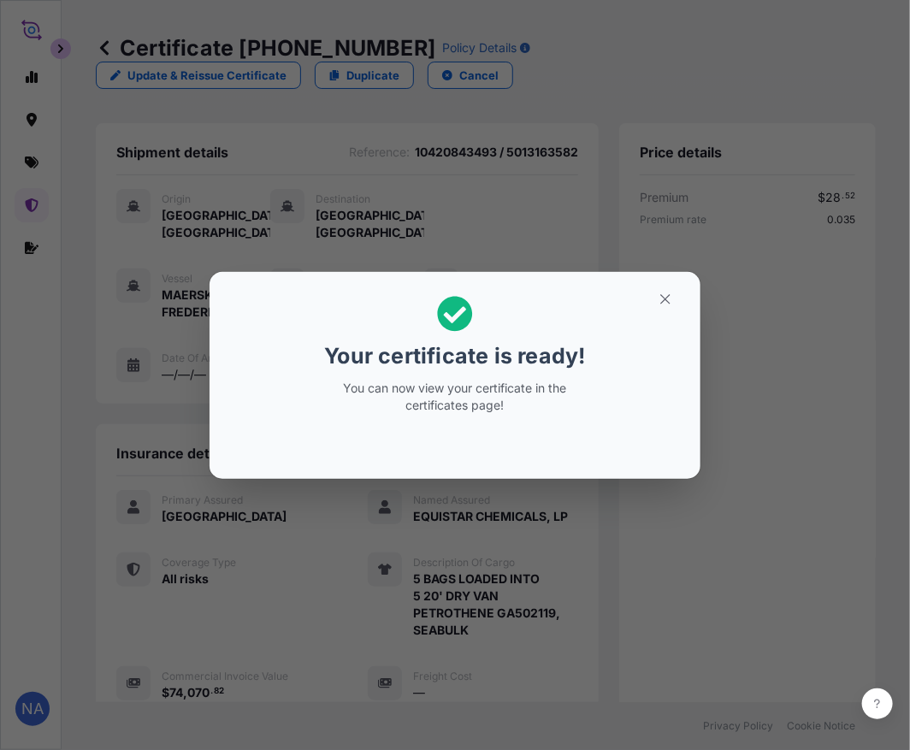
click at [604, 654] on div "Your certificate is ready! You can now view your certificate in the certificate…" at bounding box center [455, 375] width 910 height 751
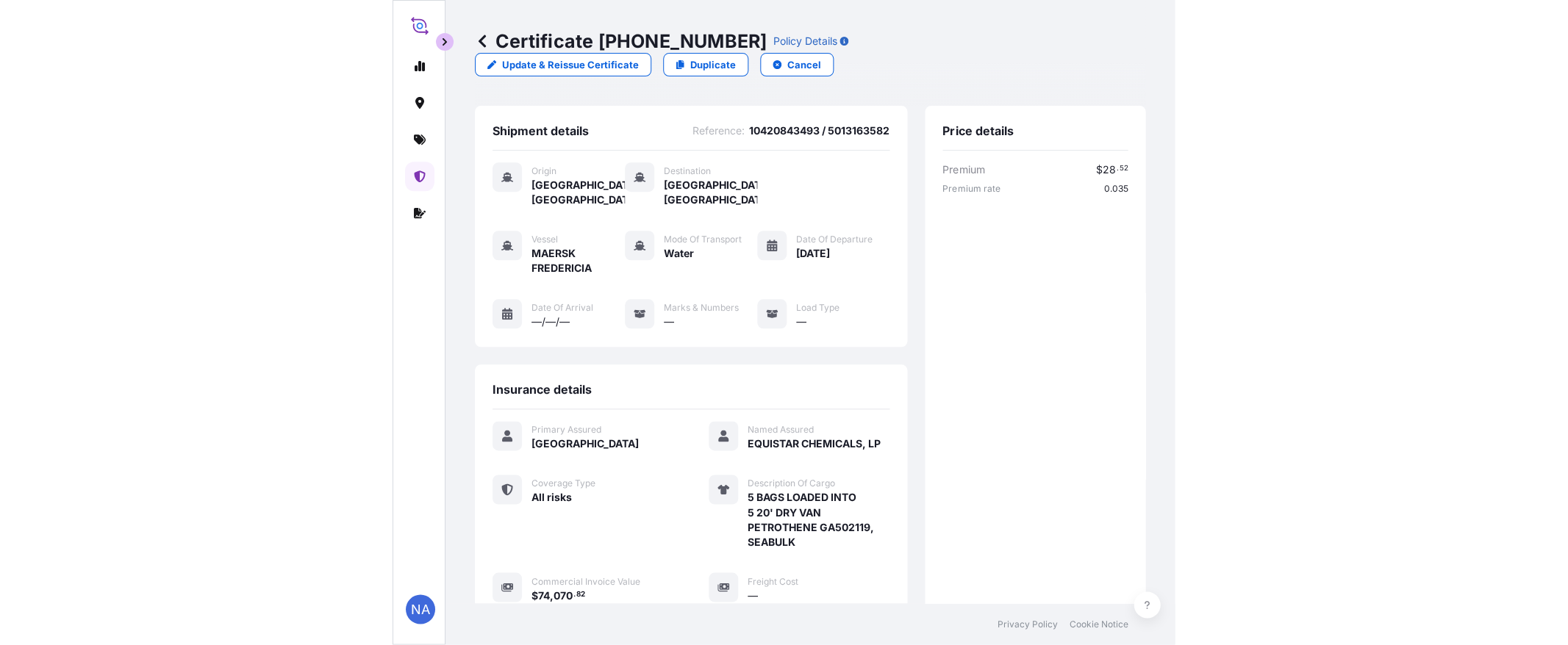
scroll to position [319, 0]
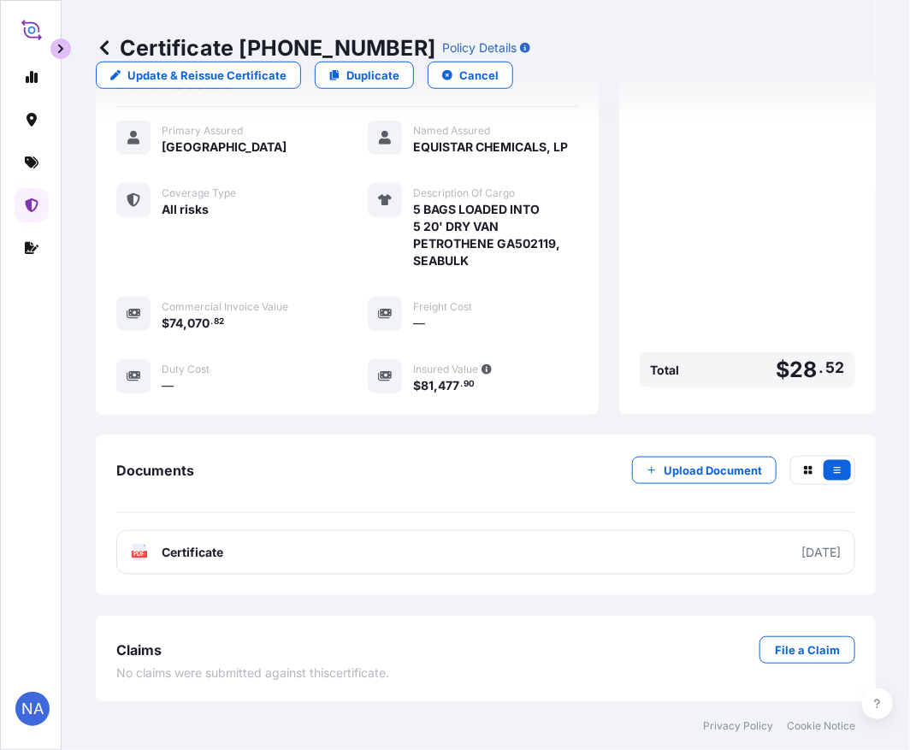
click at [381, 542] on link "PDF Certificate [DATE]" at bounding box center [485, 552] width 739 height 44
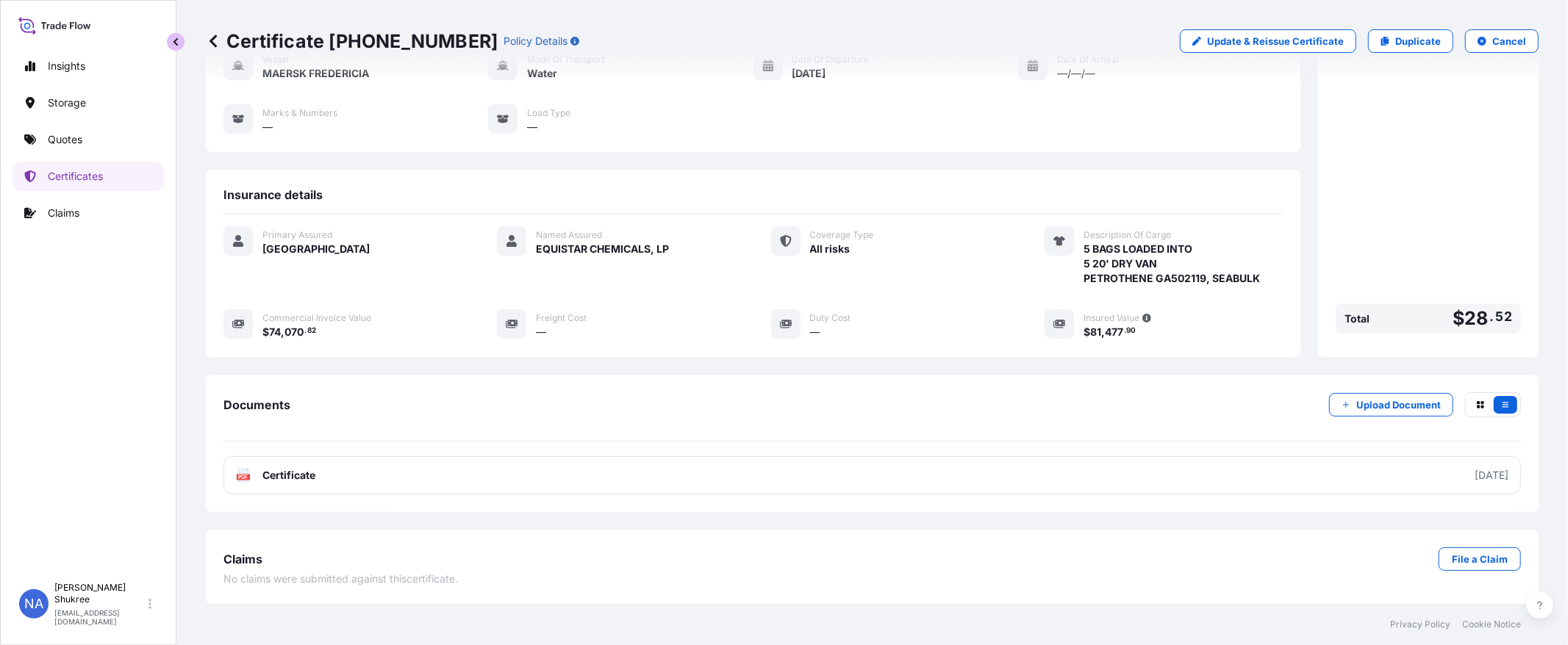
scroll to position [143, 0]
